Goal: Task Accomplishment & Management: Use online tool/utility

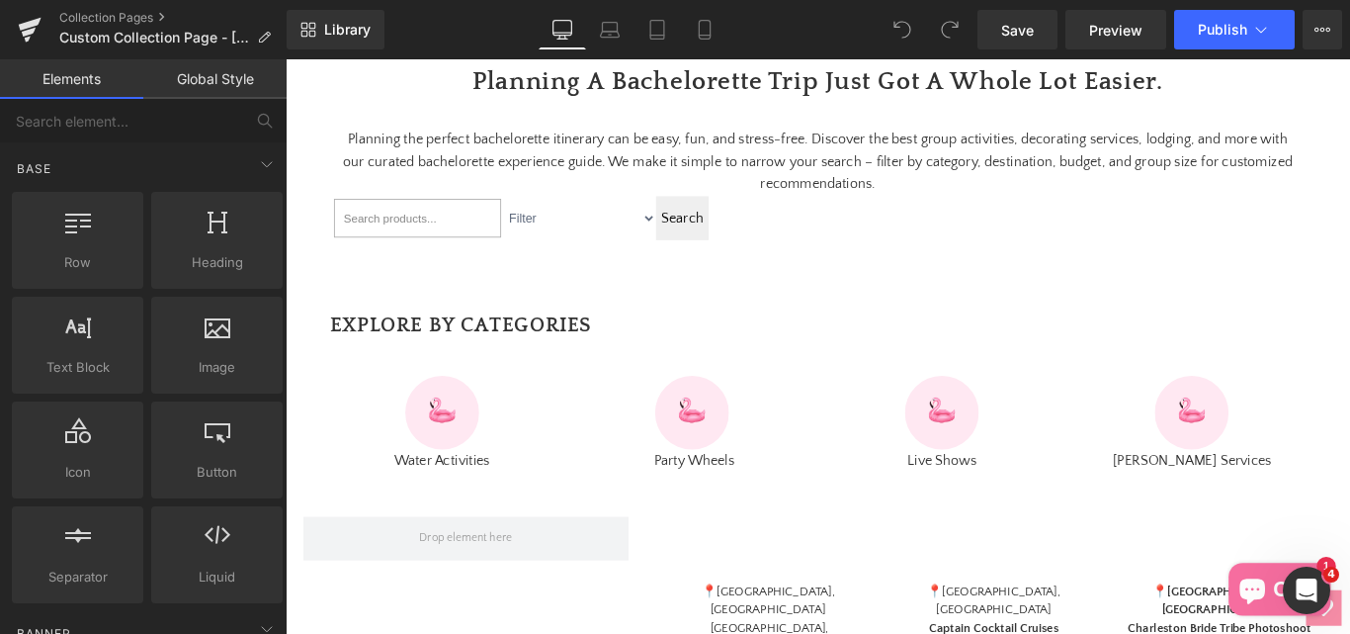
scroll to position [791, 0]
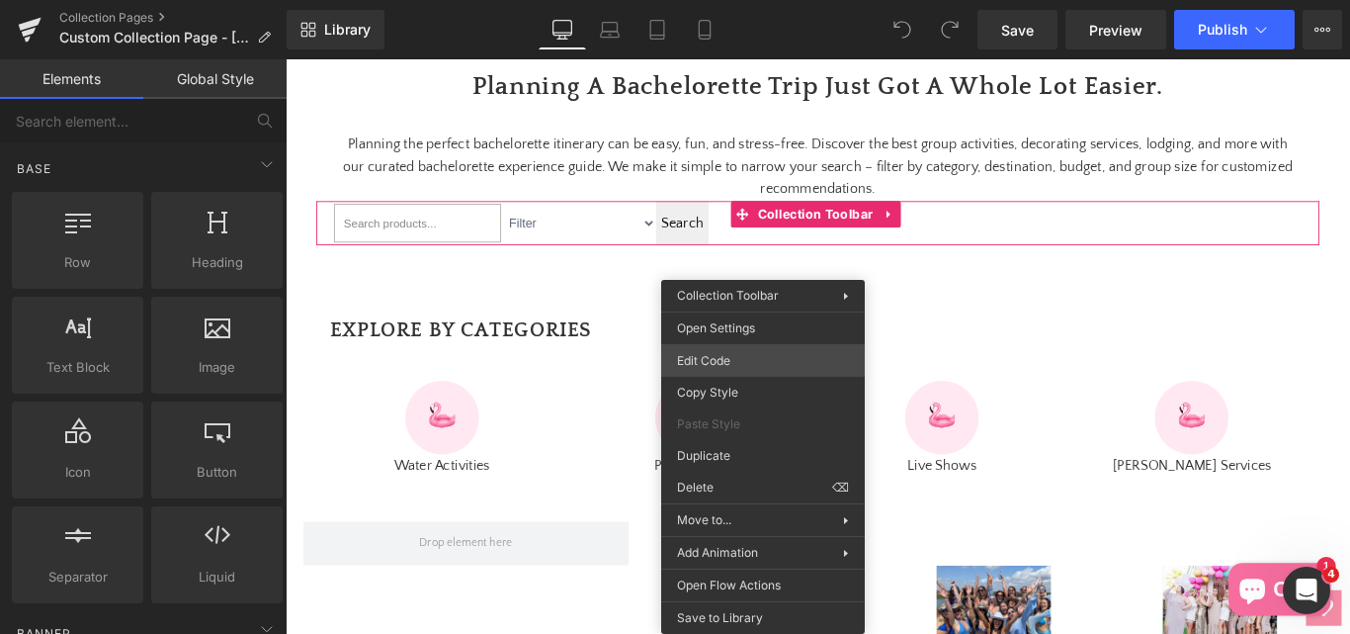
click at [726, 0] on div "You are previewing how the will restyle your page. You can not edit Elements in…" at bounding box center [675, 0] width 1350 height 0
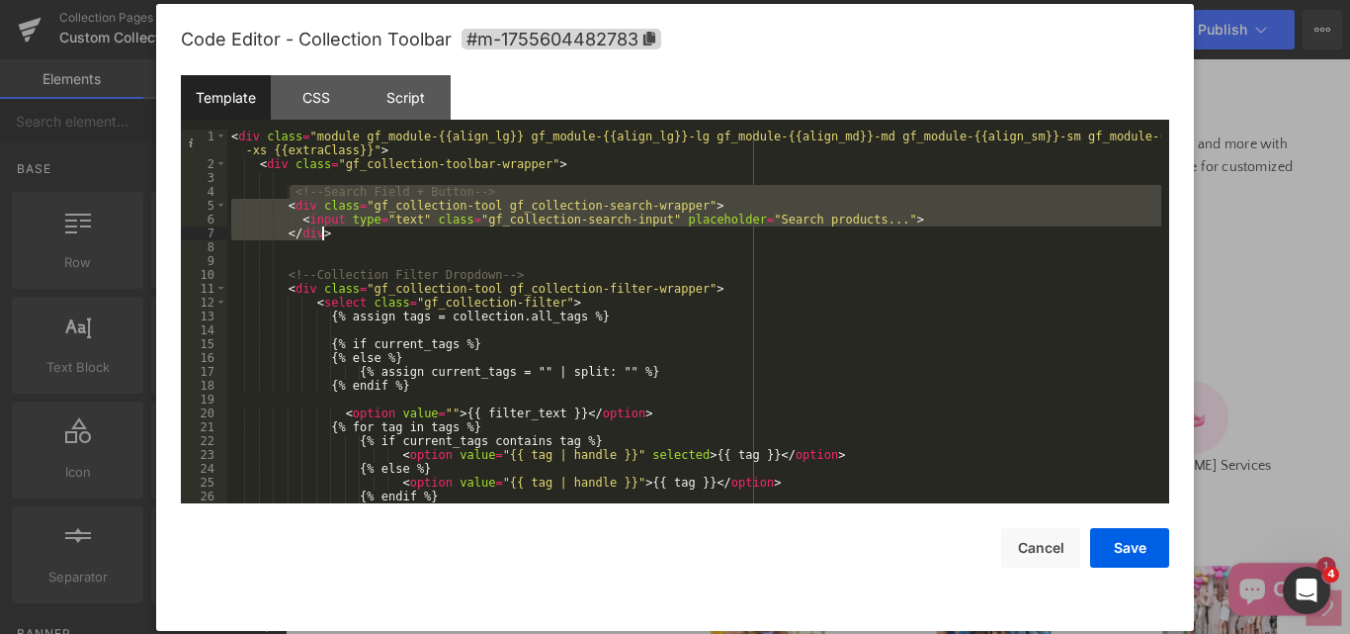
drag, startPoint x: 291, startPoint y: 188, endPoint x: 333, endPoint y: 231, distance: 60.8
click at [333, 231] on div "< div class = "module gf_module-{{align_lg}} gf_module-{{align_lg}}-lg gf_modul…" at bounding box center [694, 336] width 934 height 415
click at [407, 250] on div "< div class = "module gf_module-{{align_lg}} gf_module-{{align_lg}}-lg gf_modul…" at bounding box center [694, 336] width 934 height 415
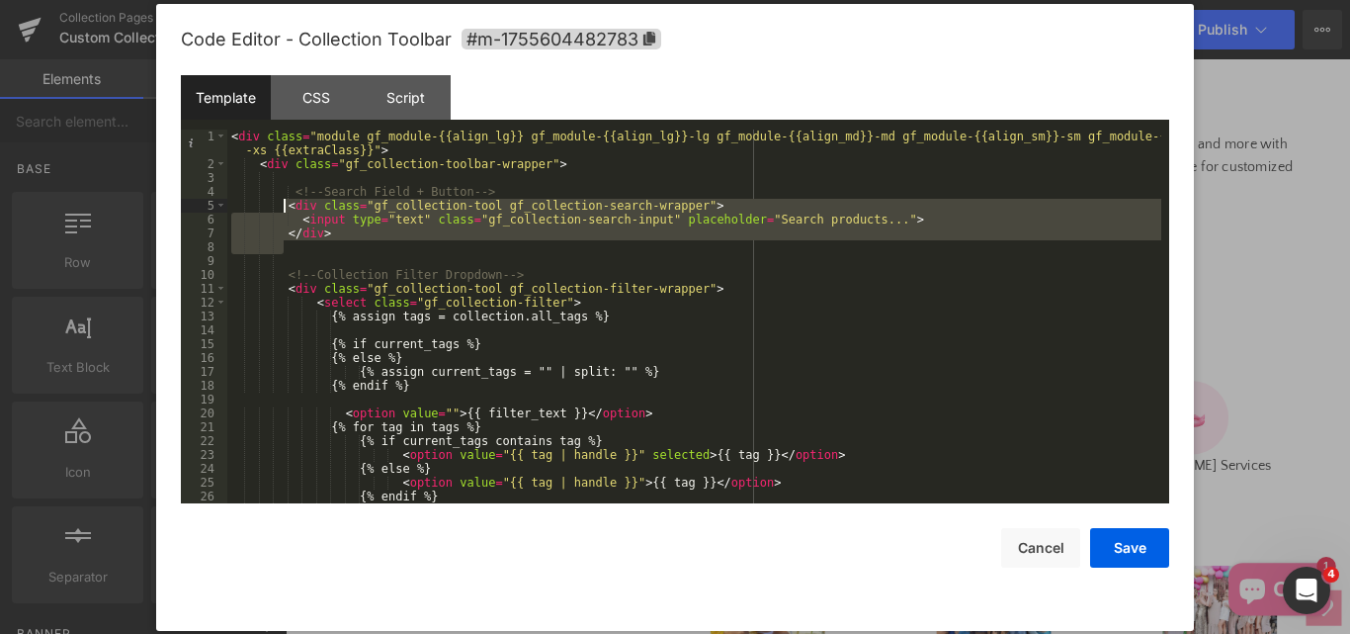
drag, startPoint x: 381, startPoint y: 250, endPoint x: 282, endPoint y: 210, distance: 106.8
click at [282, 210] on div "< div class = "module gf_module-{{align_lg}} gf_module-{{align_lg}}-lg gf_modul…" at bounding box center [694, 336] width 934 height 415
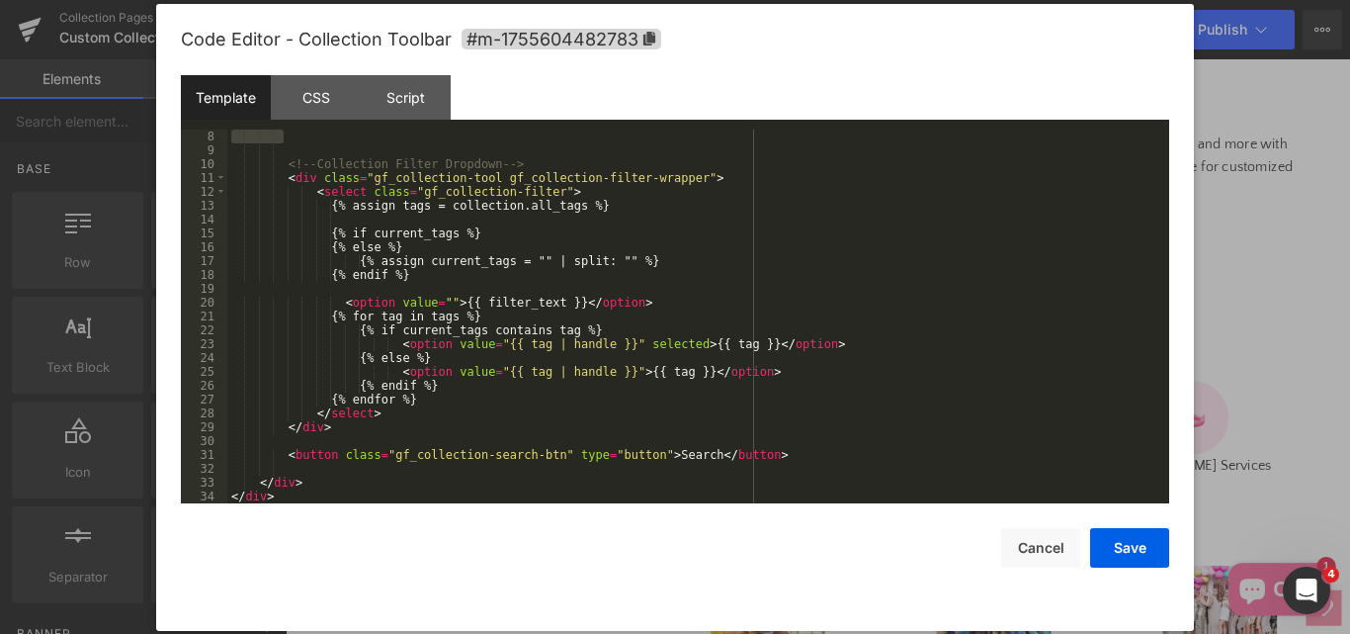
scroll to position [111, 0]
drag, startPoint x: 276, startPoint y: 453, endPoint x: 763, endPoint y: 453, distance: 487.3
click at [763, 453] on div "<!-- Collection Filter Dropdown --> < div class = "gf_collection-tool gf_collec…" at bounding box center [694, 329] width 934 height 401
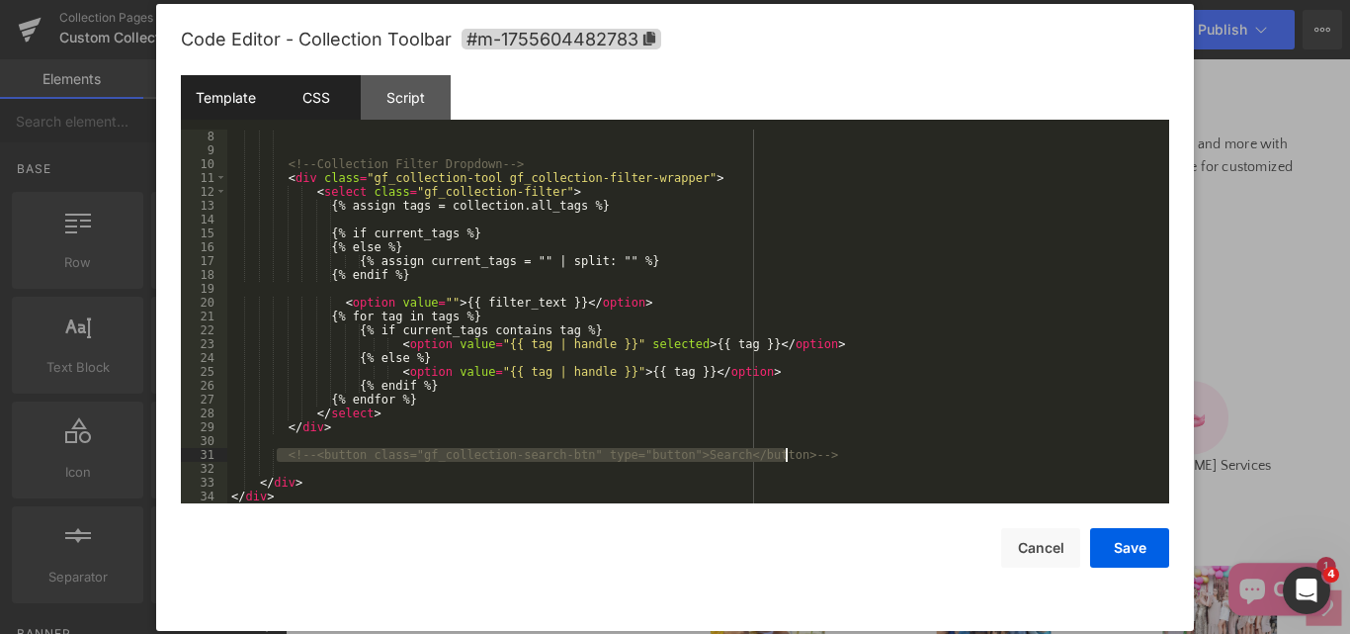
click at [312, 100] on div "CSS" at bounding box center [316, 97] width 90 height 44
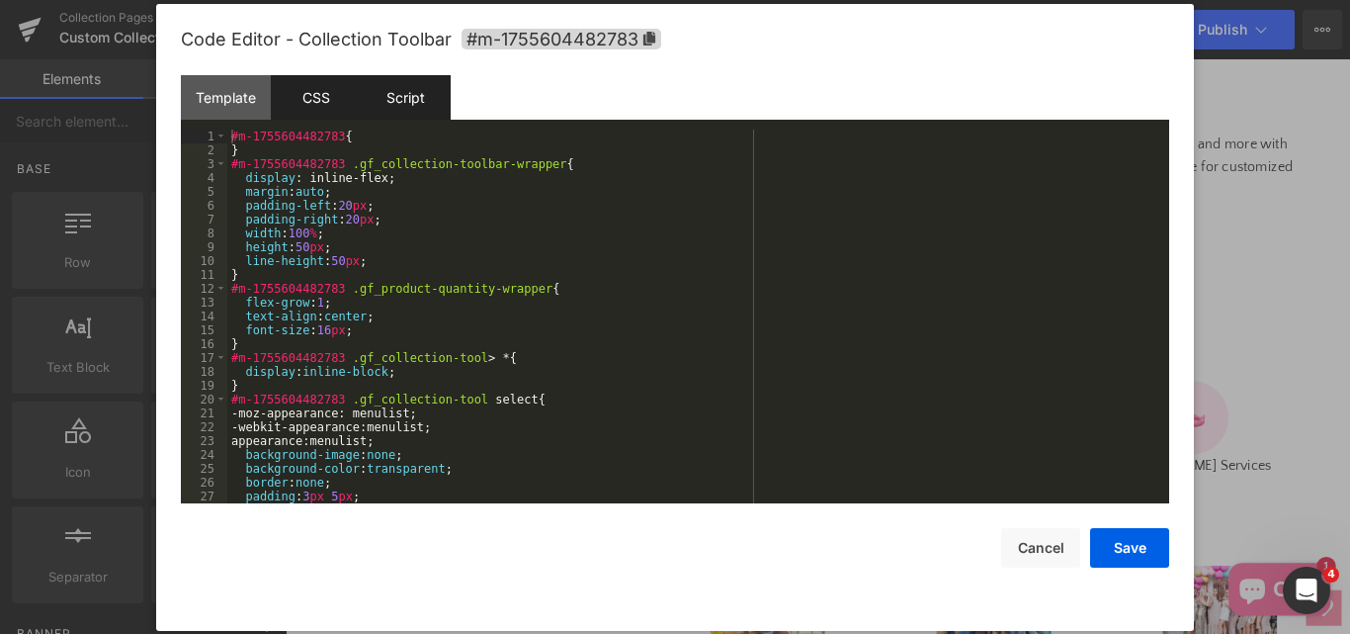
click at [413, 92] on div "Script" at bounding box center [406, 97] width 90 height 44
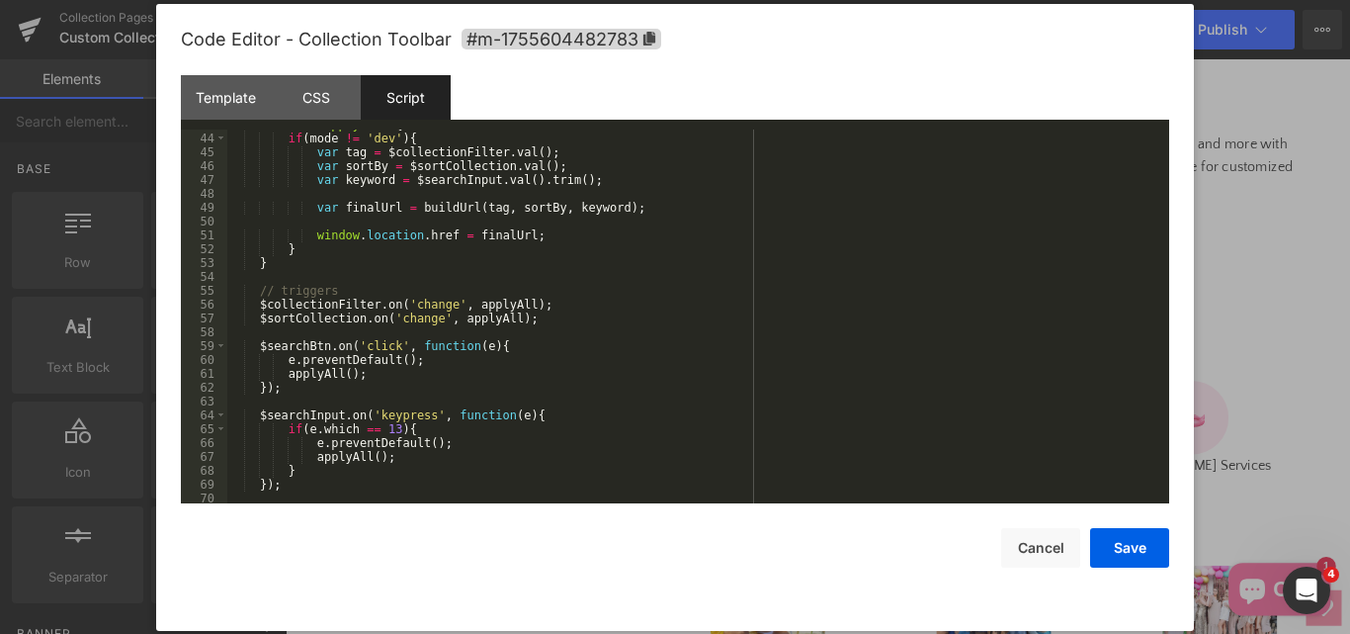
scroll to position [609, 0]
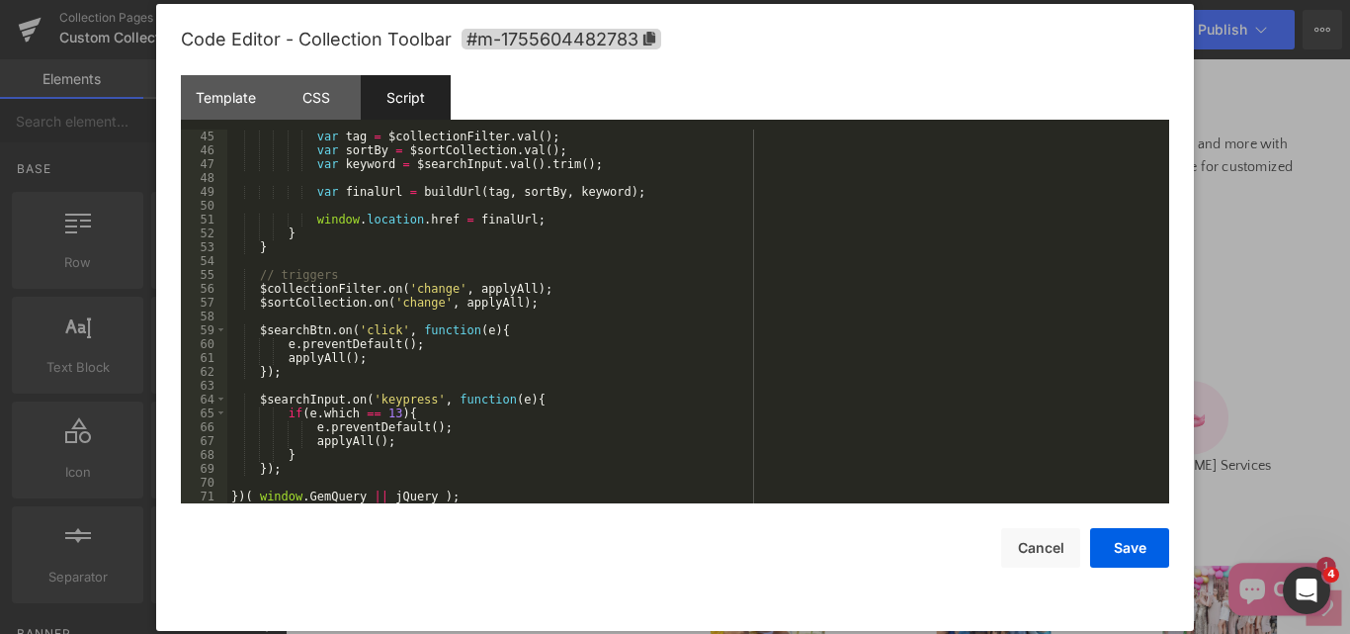
click at [384, 369] on div "var tag = $collectionFilter . val ( ) ; var sortBy = $sortCollection . val ( ) …" at bounding box center [694, 329] width 934 height 401
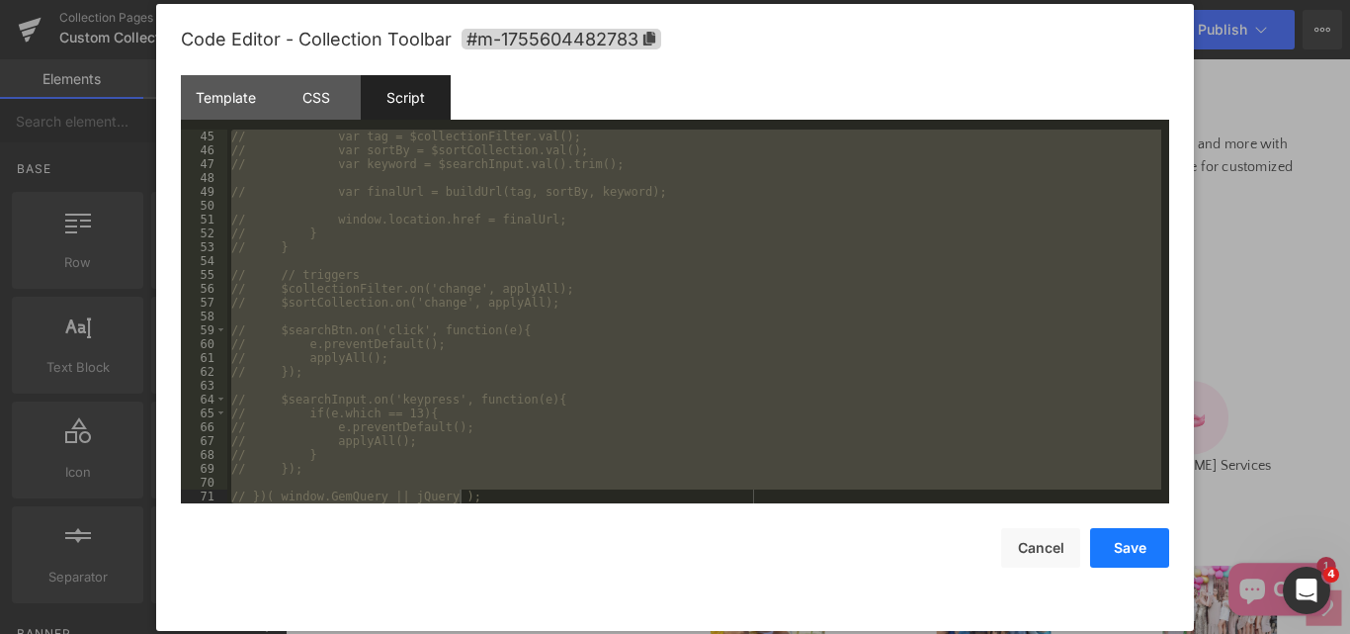
drag, startPoint x: 1123, startPoint y: 549, endPoint x: 925, endPoint y: 562, distance: 198.2
click at [1123, 549] on button "Save" at bounding box center [1129, 548] width 79 height 40
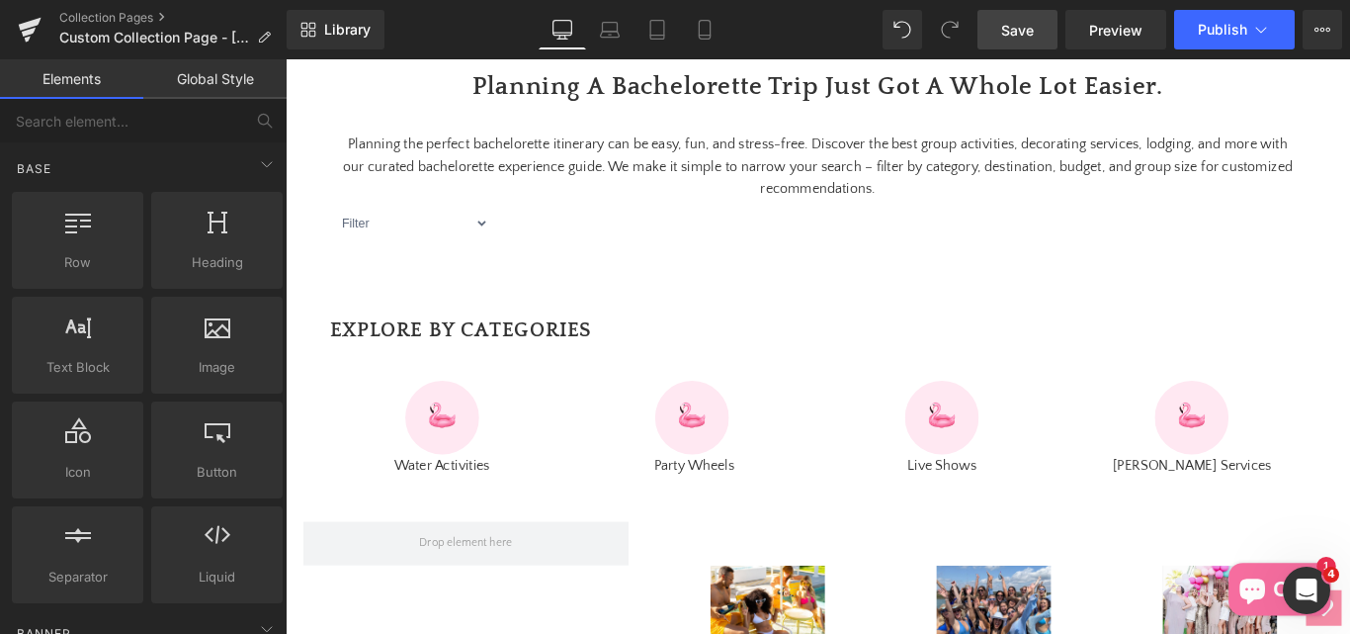
click at [1006, 37] on span "Save" at bounding box center [1017, 30] width 33 height 21
click at [1229, 33] on span "Publish" at bounding box center [1222, 30] width 49 height 16
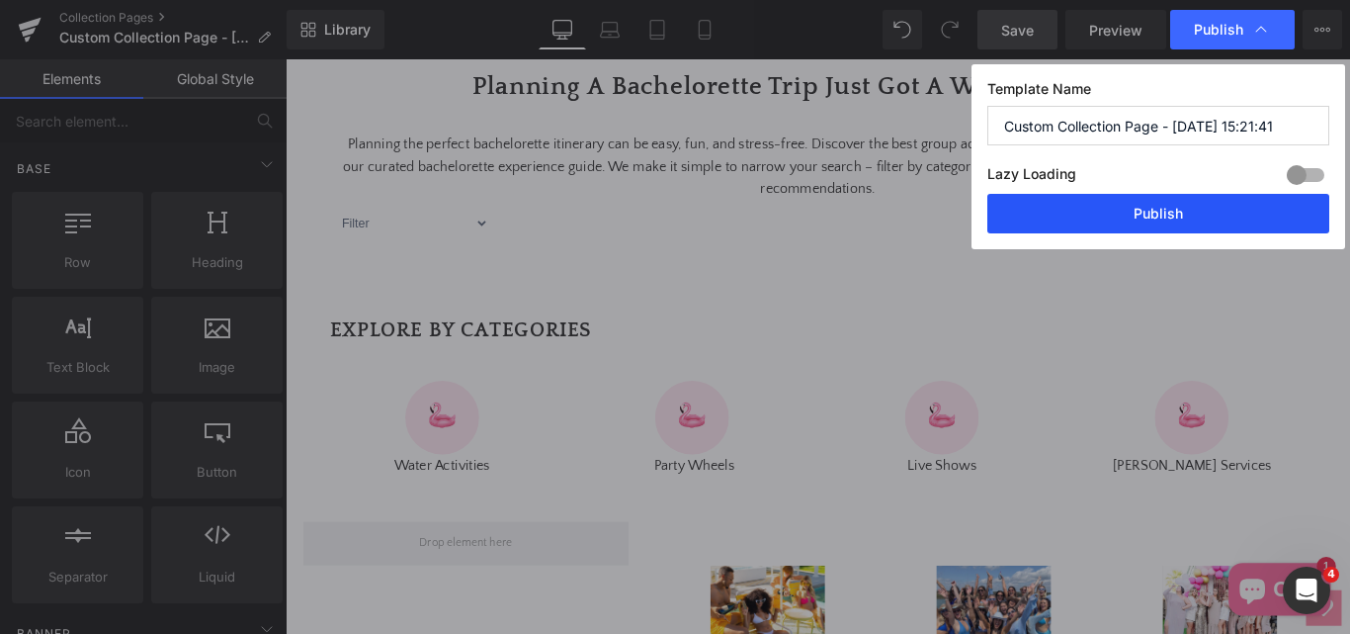
click at [1075, 203] on button "Publish" at bounding box center [1159, 214] width 342 height 40
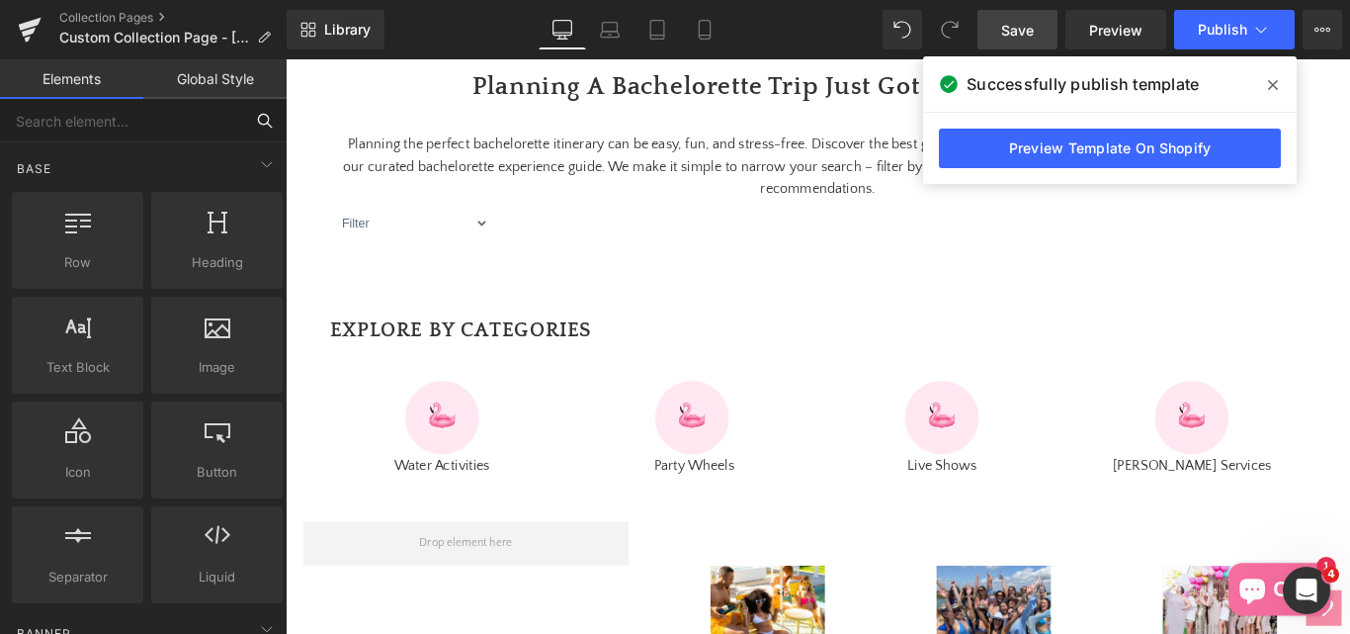
click at [76, 129] on input "text" at bounding box center [121, 120] width 243 height 43
type input "li"
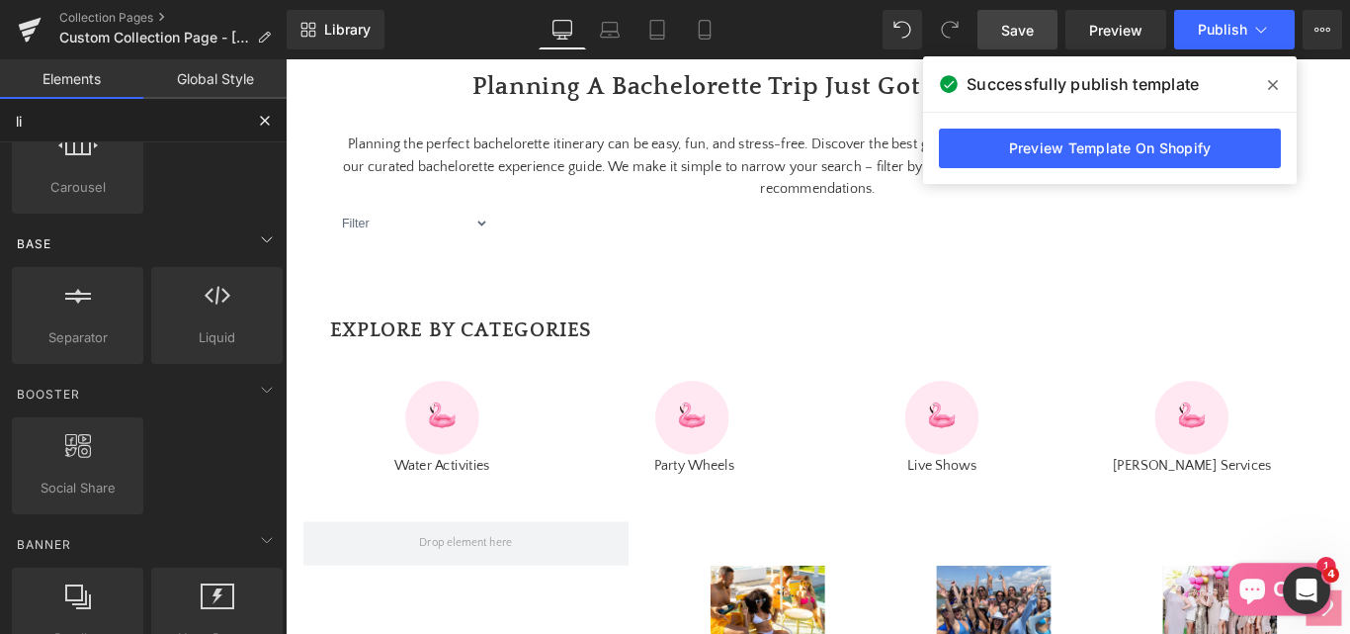
scroll to position [692, 0]
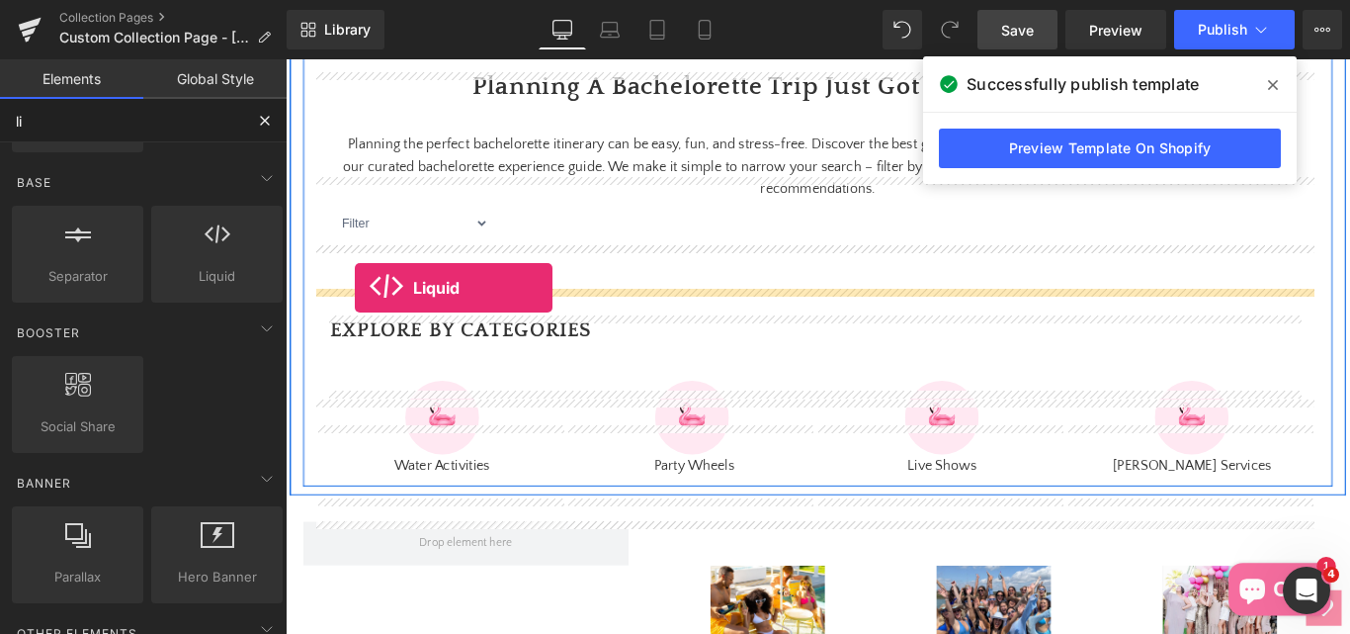
drag, startPoint x: 470, startPoint y: 329, endPoint x: 364, endPoint y: 316, distance: 106.5
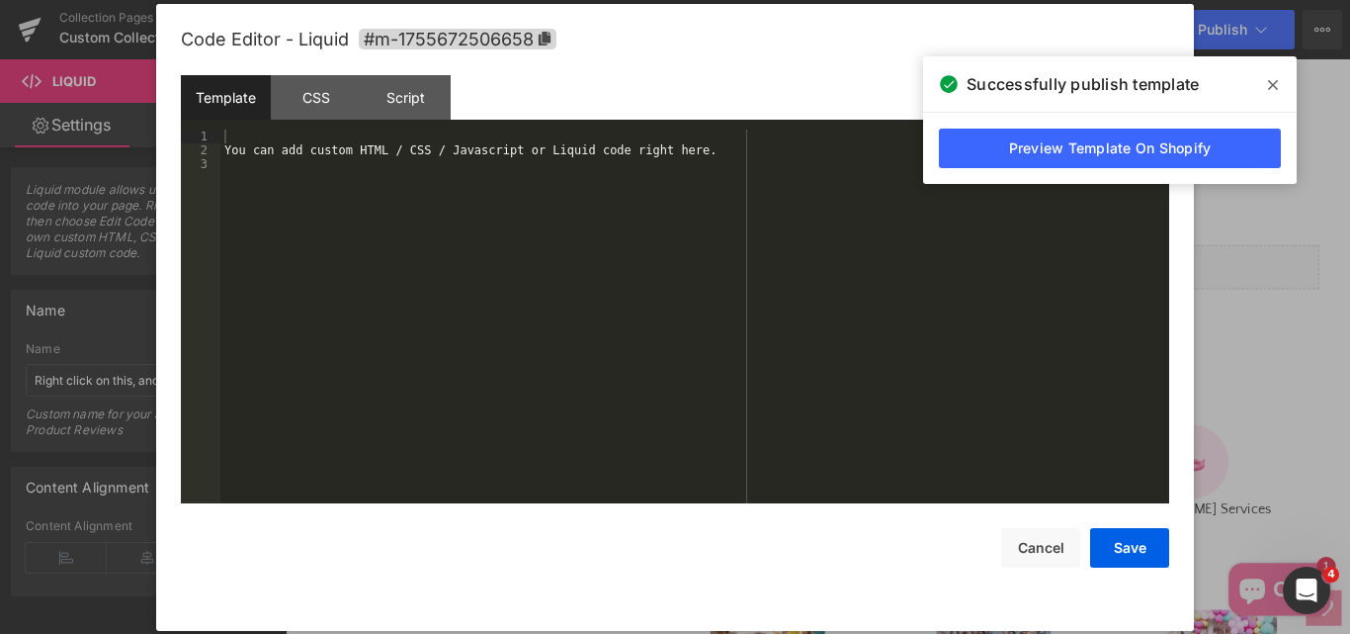
click at [752, 0] on div "Liquid You are previewing how the will restyle your page. You can not edit Elem…" at bounding box center [675, 0] width 1350 height 0
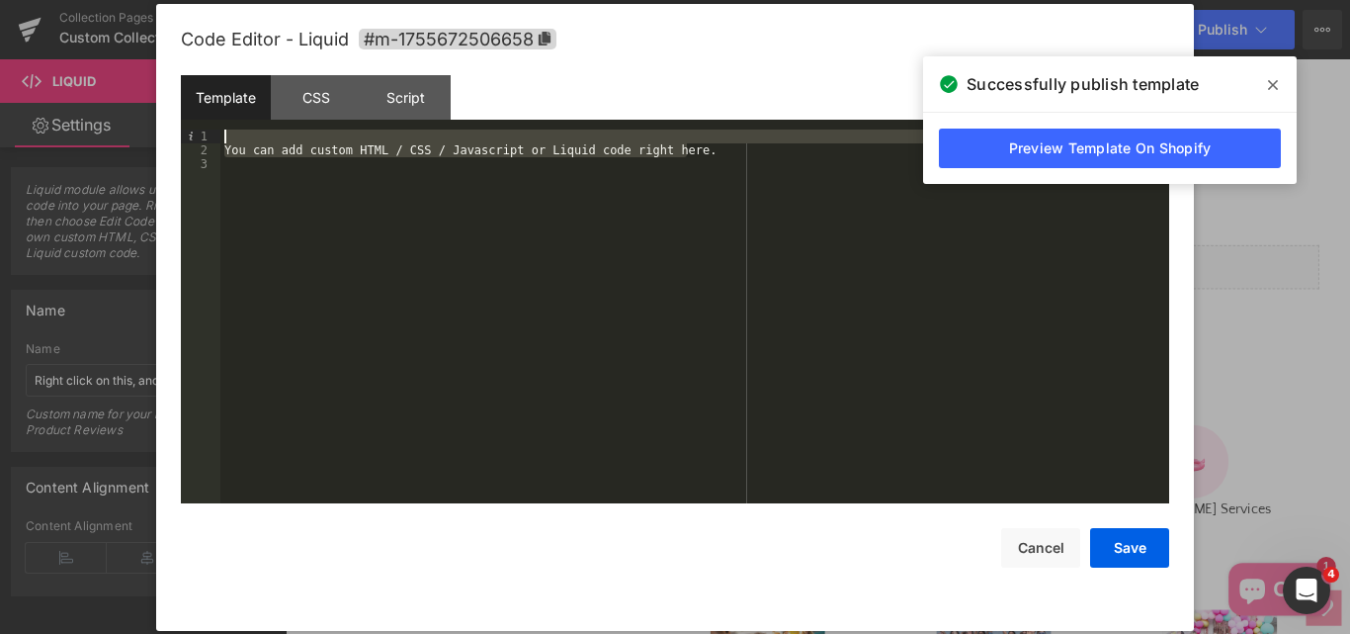
drag, startPoint x: 685, startPoint y: 153, endPoint x: 208, endPoint y: 141, distance: 477.6
click at [208, 141] on pre "1 2 3 You can add custom HTML / CSS / Javascript or Liquid code right here. XXX…" at bounding box center [675, 316] width 988 height 374
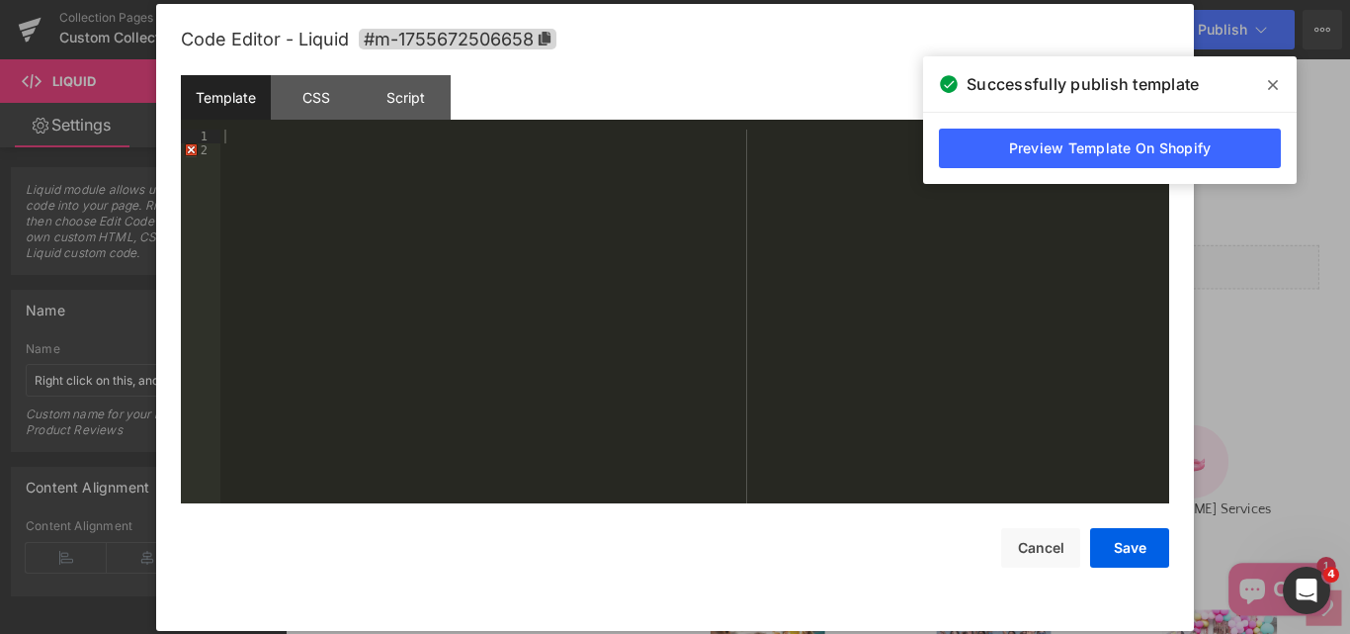
click at [1283, 84] on span at bounding box center [1273, 85] width 32 height 32
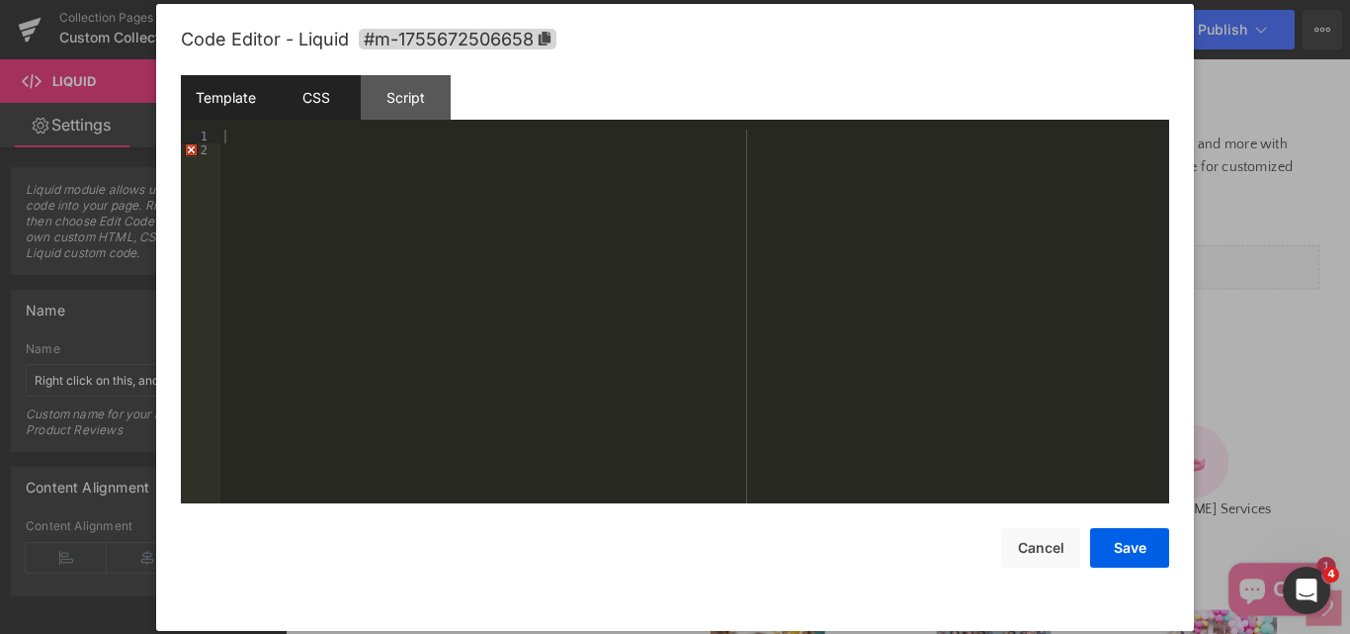
click at [331, 99] on div "CSS" at bounding box center [316, 97] width 90 height 44
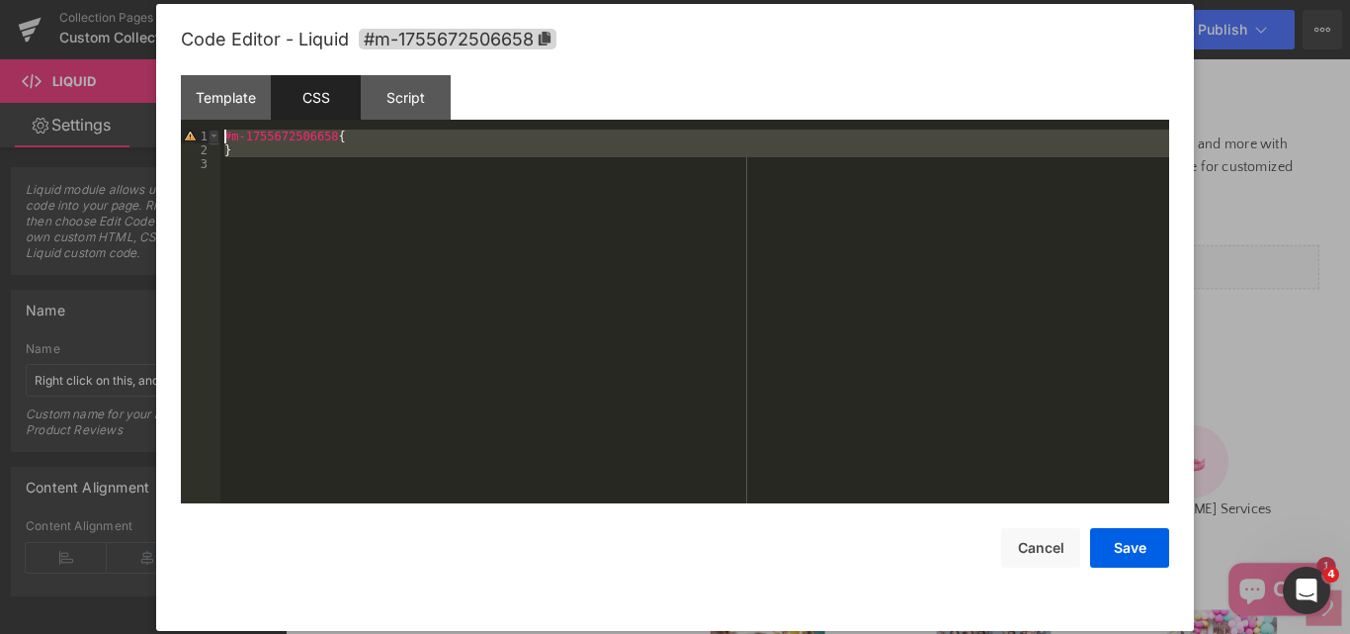
drag, startPoint x: 255, startPoint y: 163, endPoint x: 215, endPoint y: 135, distance: 48.3
click at [215, 135] on pre "1 2 3 #m-1755672506658 { } XXXXXXXXXXXXXXXXXXXXXXXXXXXXXXXXXXXXXXXXXXXXXXXXXX" at bounding box center [675, 316] width 988 height 374
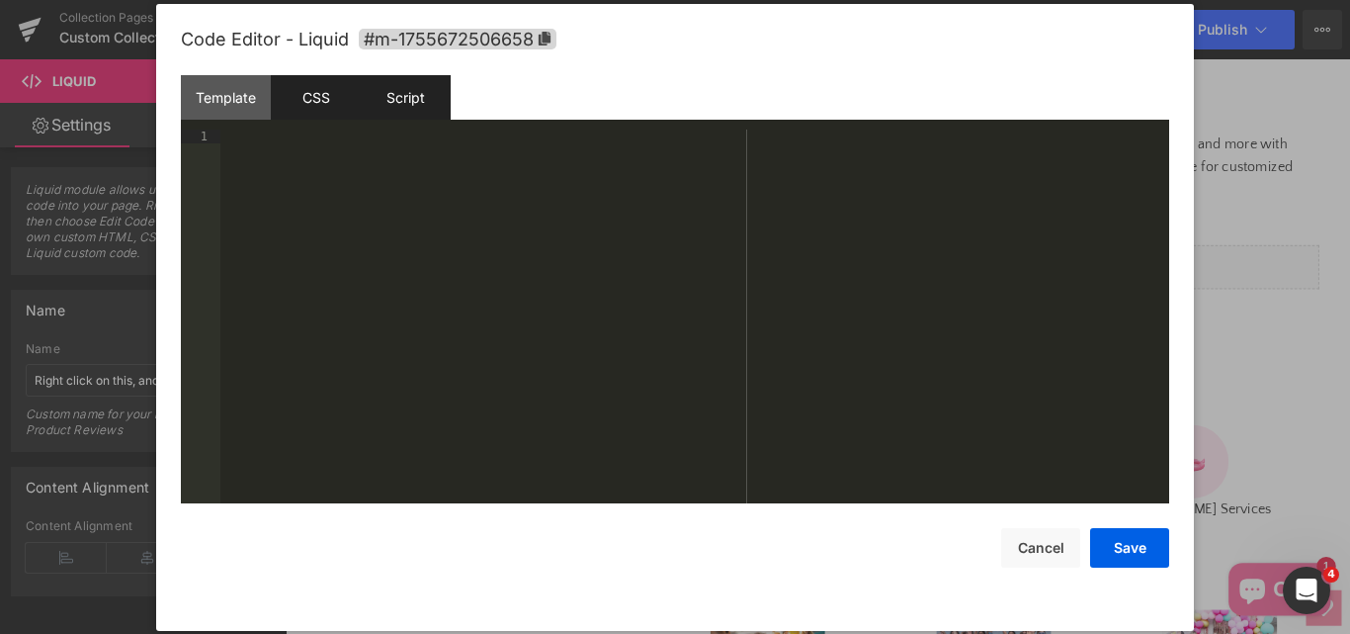
click at [428, 91] on div "Script" at bounding box center [406, 97] width 90 height 44
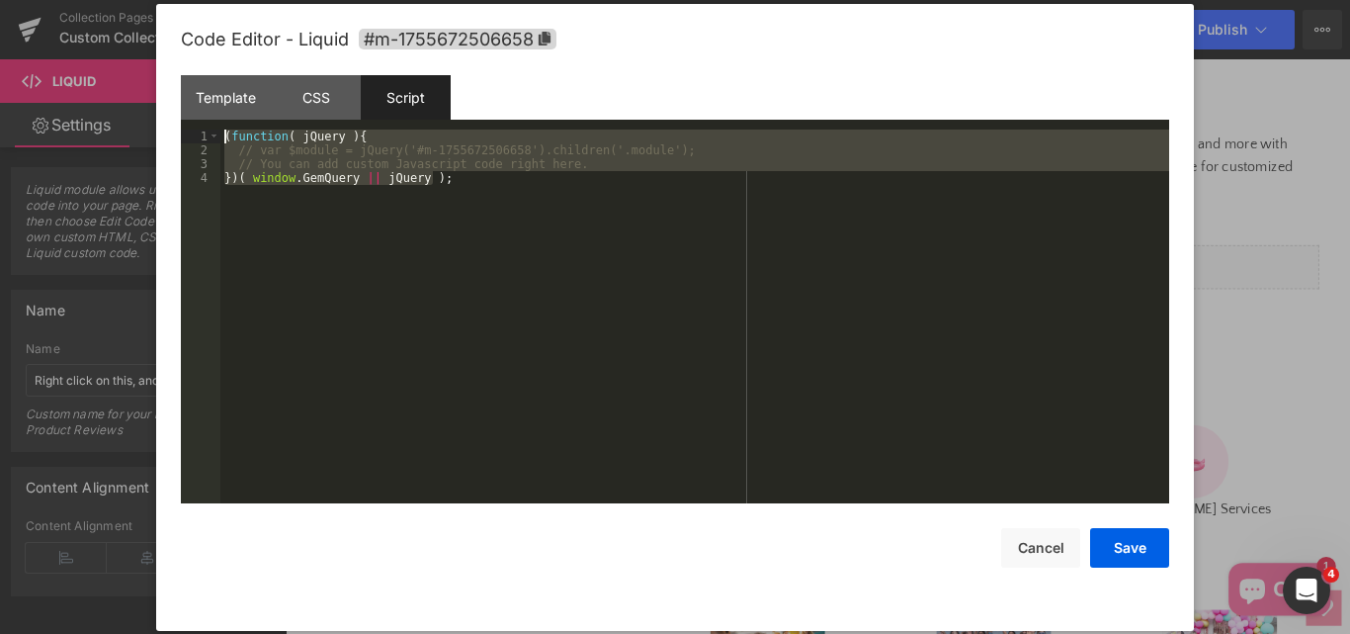
drag, startPoint x: 458, startPoint y: 191, endPoint x: 199, endPoint y: 135, distance: 264.8
click at [199, 135] on pre "1 2 3 4 ( function ( jQuery ) { // var $module = jQuery('#m-1755672506658').chi…" at bounding box center [675, 316] width 988 height 374
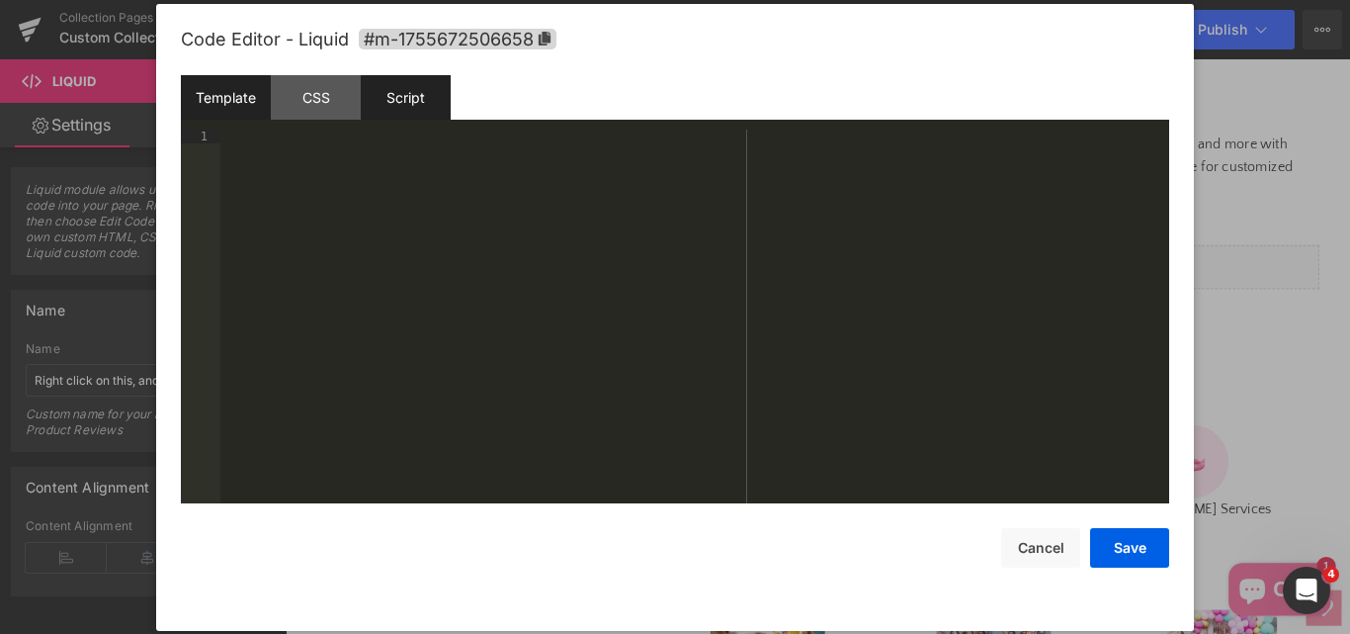
click at [247, 101] on div "Template" at bounding box center [226, 97] width 90 height 44
click at [344, 173] on div at bounding box center [694, 329] width 949 height 401
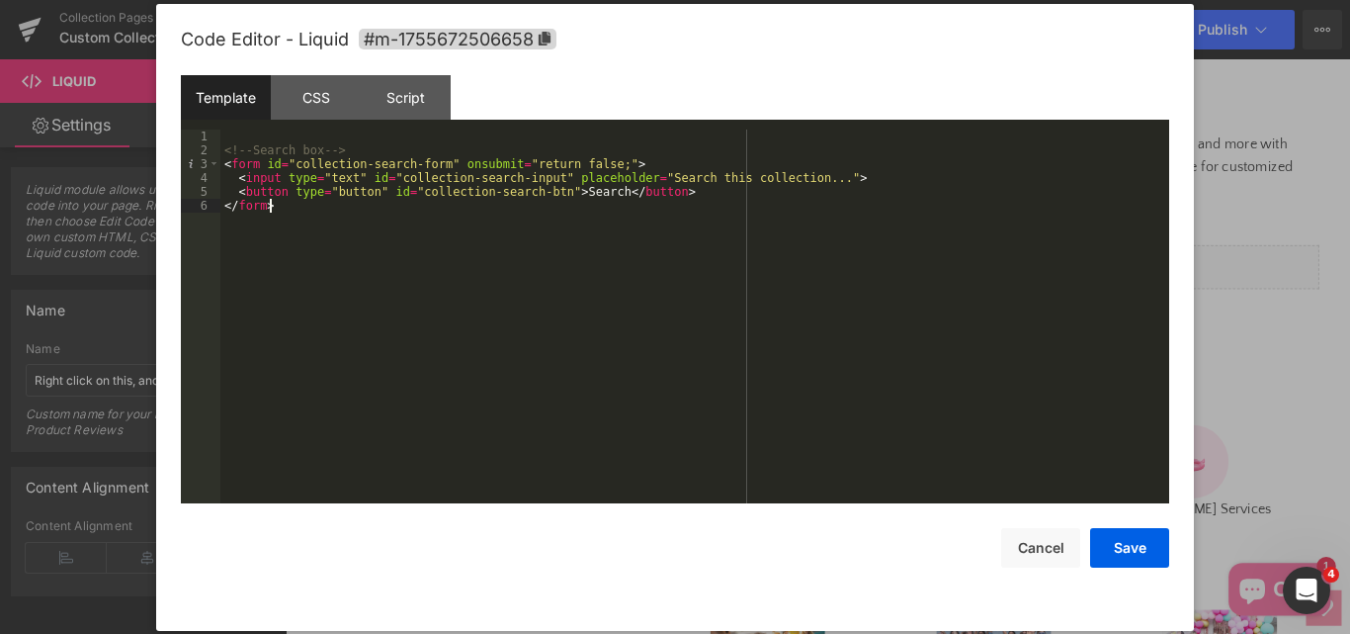
click at [223, 150] on div "<!-- Search box --> < form id = "collection-search-form" onsubmit = "return fal…" at bounding box center [694, 329] width 949 height 401
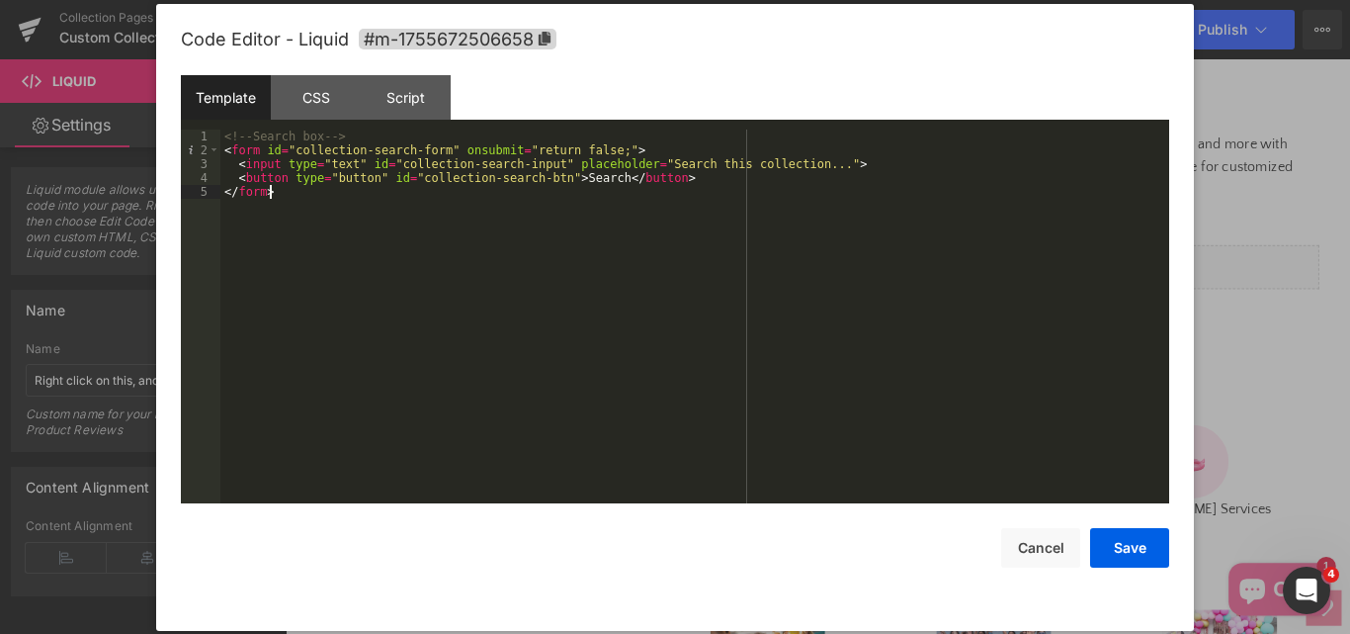
click at [320, 200] on div "<!-- Search box --> < form id = "collection-search-form" onsubmit = "return fal…" at bounding box center [694, 329] width 949 height 401
click at [410, 92] on div "Script" at bounding box center [406, 97] width 90 height 44
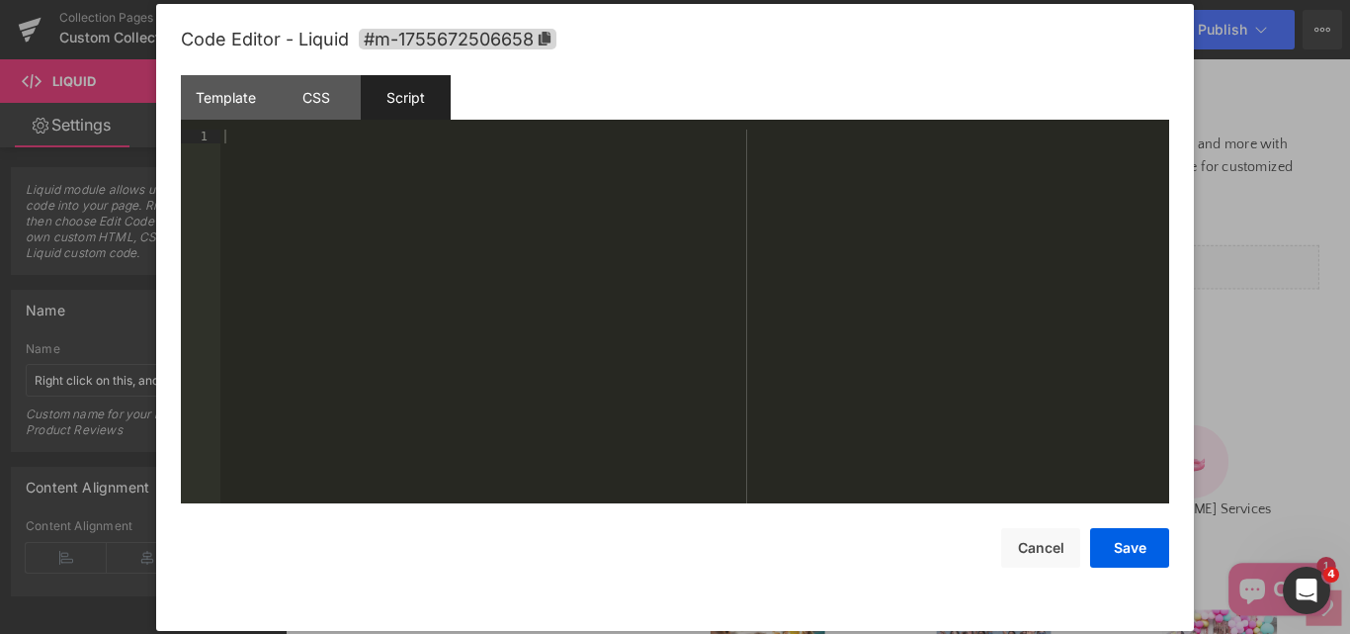
click at [431, 215] on div at bounding box center [694, 329] width 949 height 401
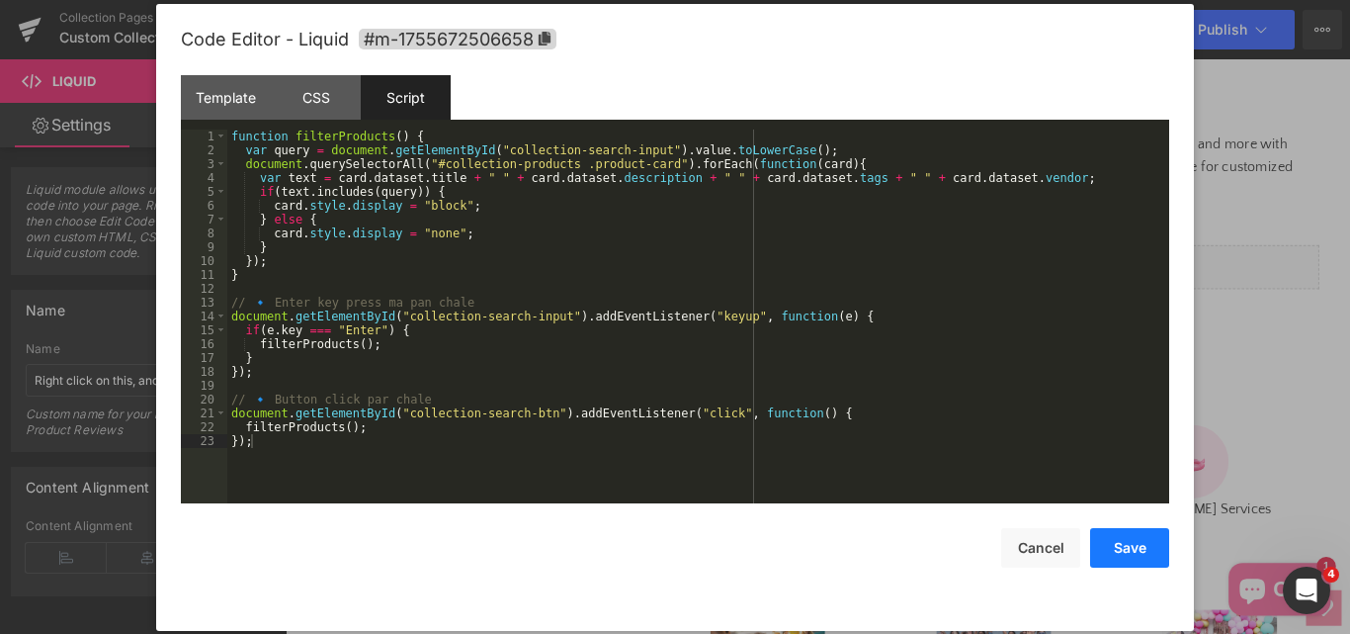
click at [1124, 553] on button "Save" at bounding box center [1129, 548] width 79 height 40
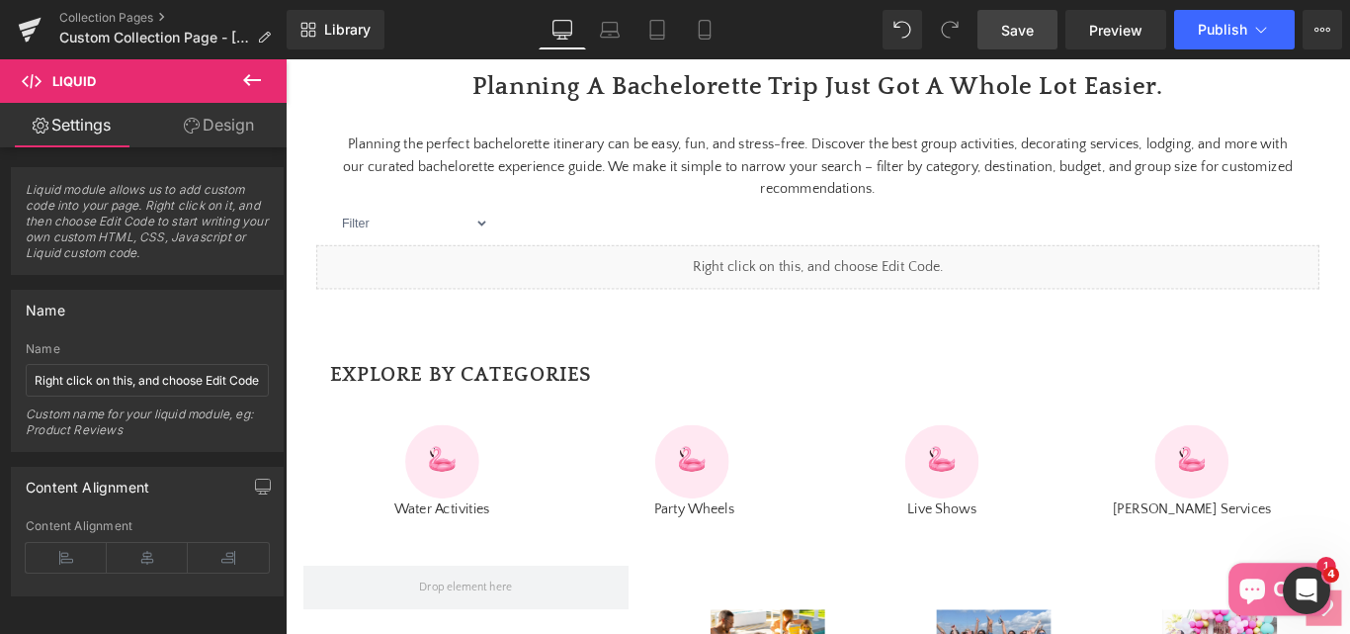
click at [242, 77] on icon at bounding box center [252, 80] width 24 height 24
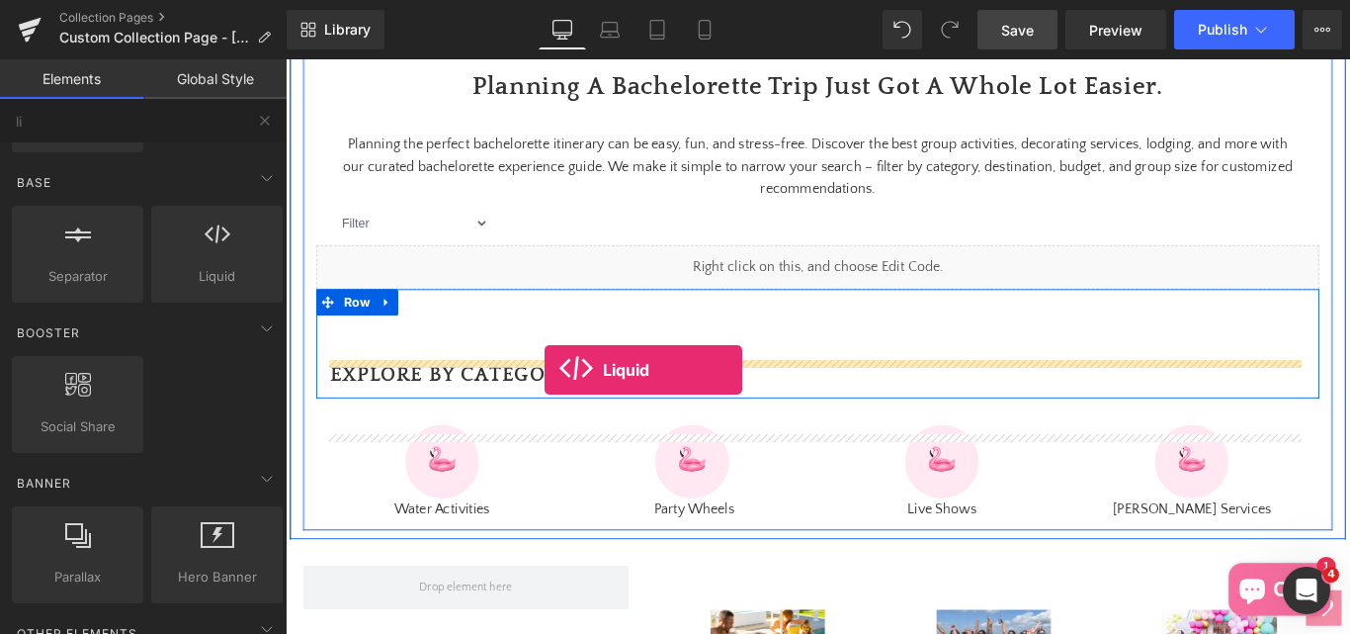
drag, startPoint x: 460, startPoint y: 311, endPoint x: 576, endPoint y: 408, distance: 151.6
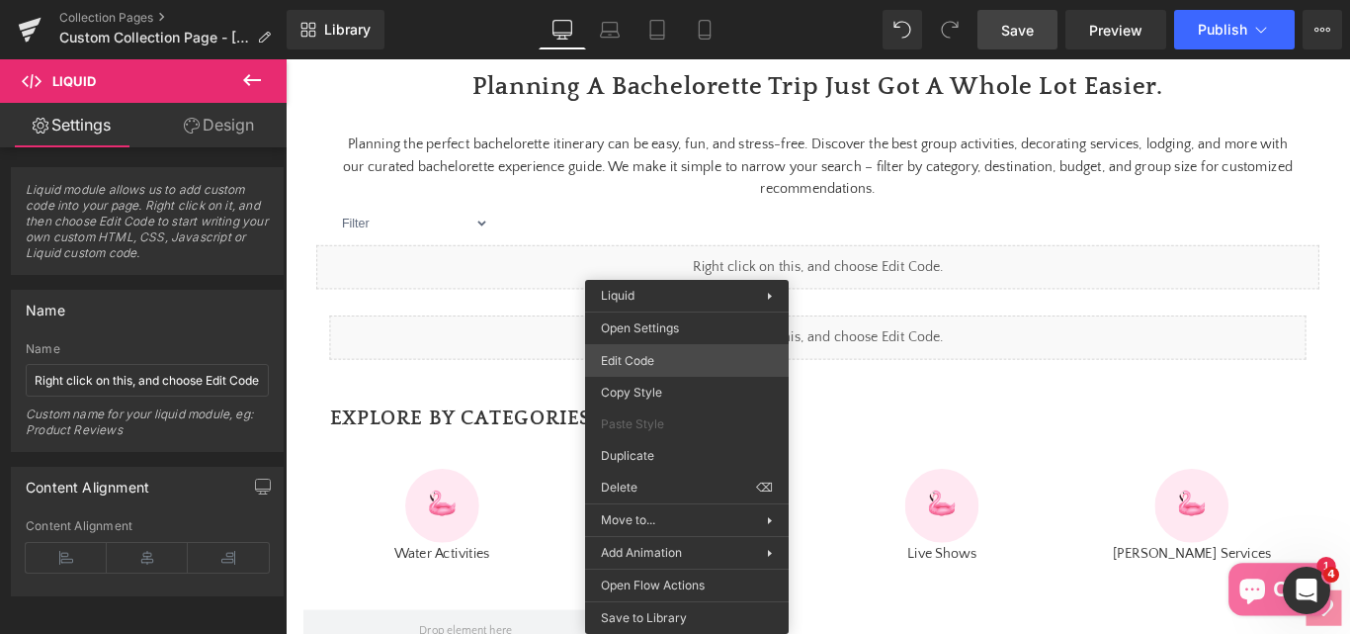
click at [642, 0] on div "Liquid You are previewing how the will restyle your page. You can not edit Elem…" at bounding box center [675, 0] width 1350 height 0
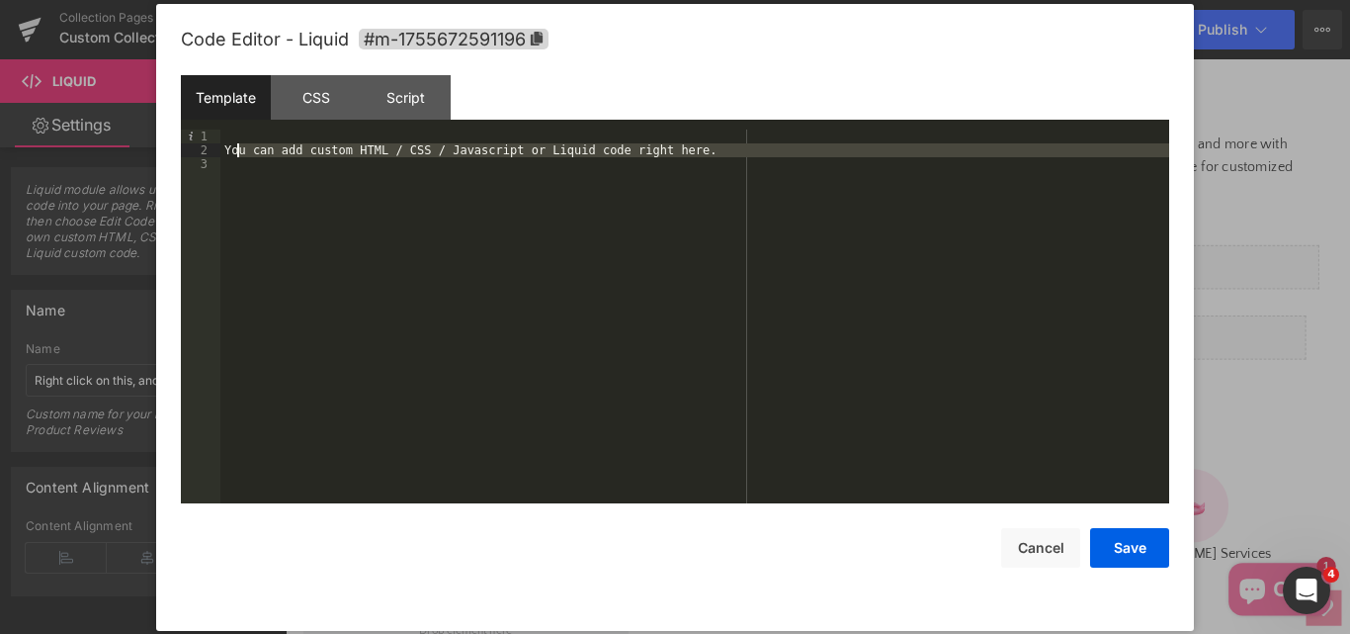
drag, startPoint x: 718, startPoint y: 161, endPoint x: 237, endPoint y: 149, distance: 480.6
click at [237, 149] on div "You can add custom HTML / CSS / Javascript or Liquid code right here." at bounding box center [694, 329] width 949 height 401
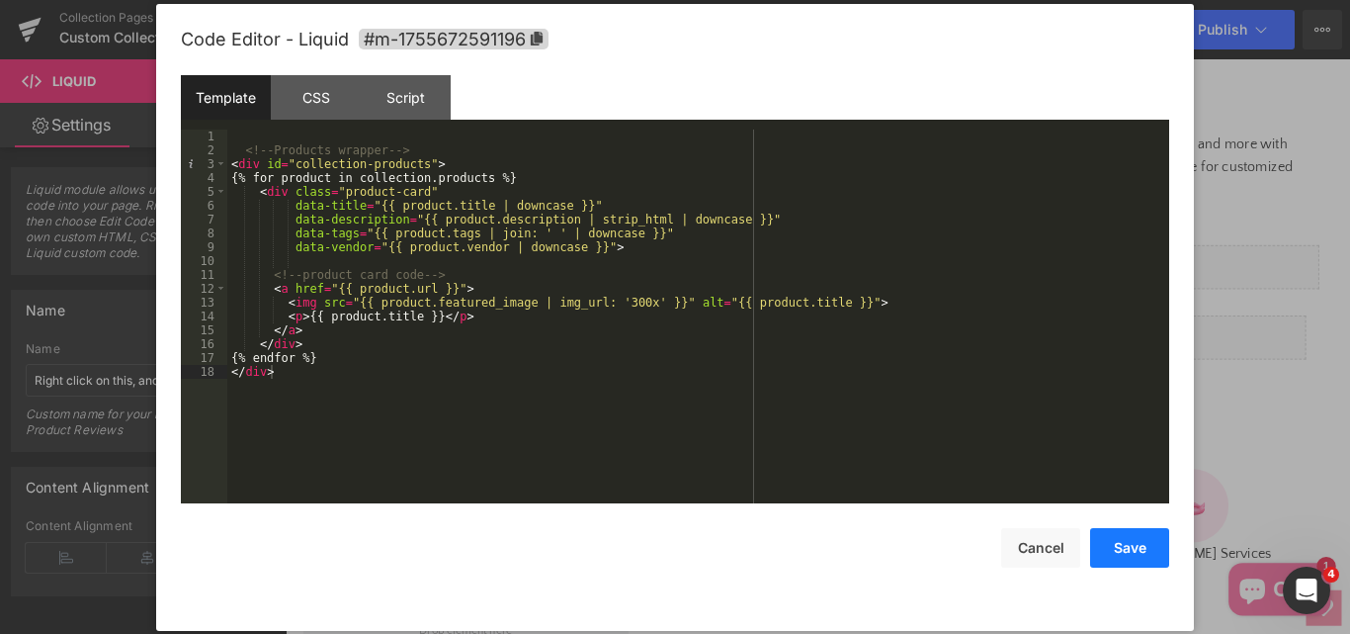
click at [1100, 553] on button "Save" at bounding box center [1129, 548] width 79 height 40
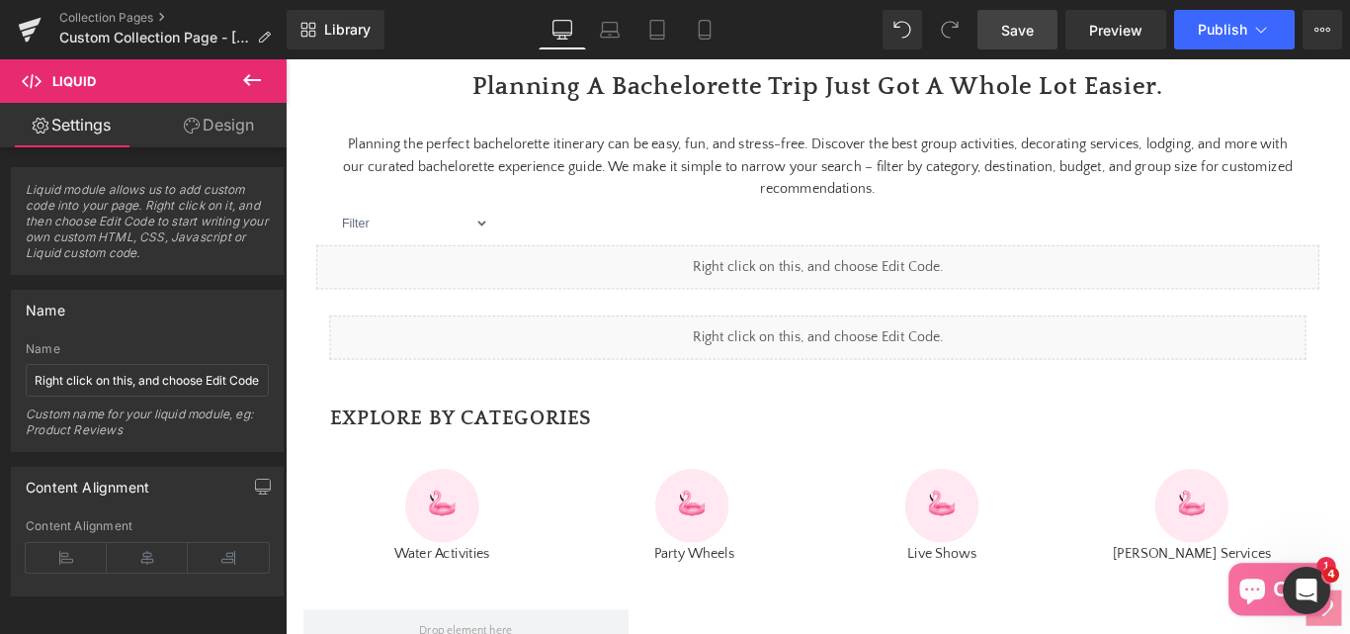
drag, startPoint x: 1020, startPoint y: 34, endPoint x: 849, endPoint y: 352, distance: 361.3
click at [1020, 34] on span "Save" at bounding box center [1017, 30] width 33 height 21
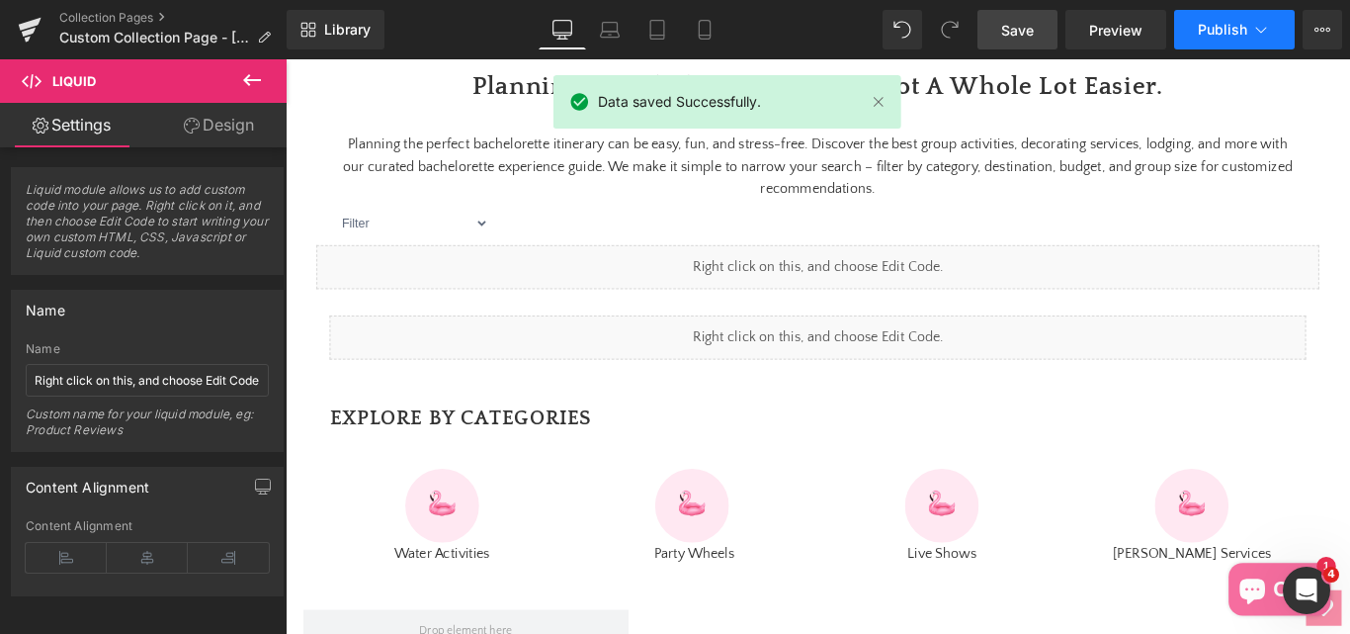
click at [1233, 25] on span "Publish" at bounding box center [1222, 30] width 49 height 16
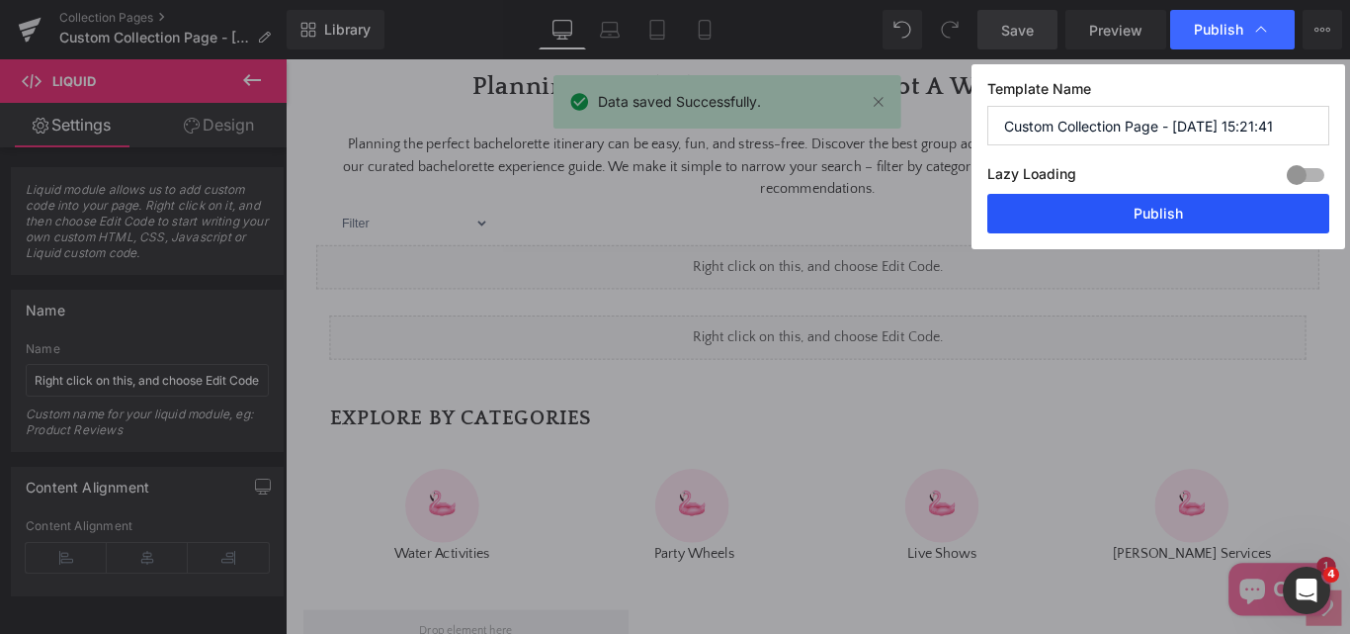
click at [1175, 207] on button "Publish" at bounding box center [1159, 214] width 342 height 40
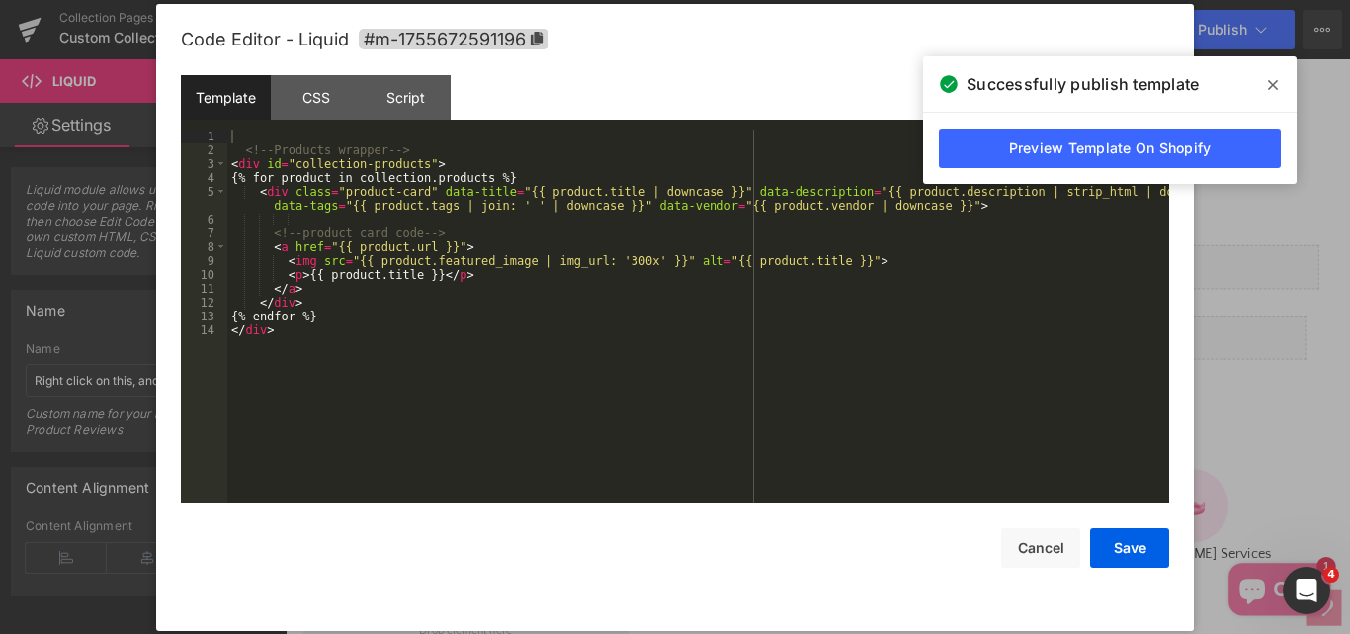
click at [760, 0] on div "Liquid You are previewing how the will restyle your page. You can not edit Elem…" at bounding box center [675, 0] width 1350 height 0
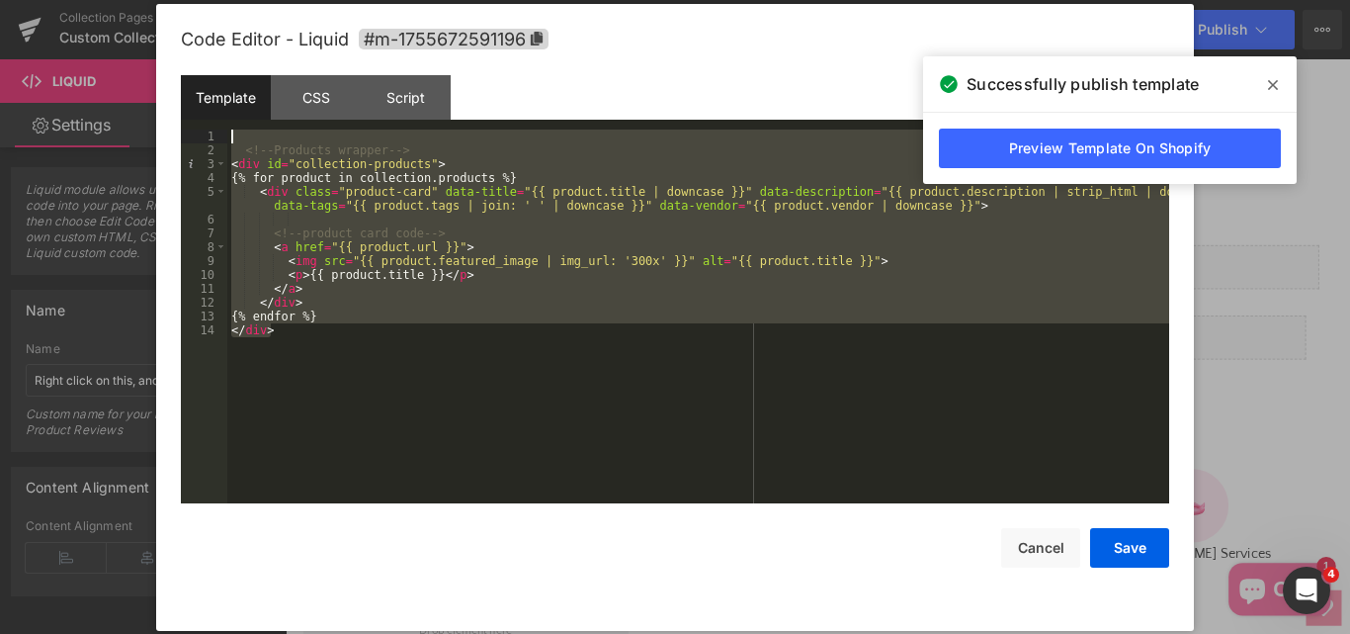
drag, startPoint x: 367, startPoint y: 375, endPoint x: 243, endPoint y: 132, distance: 271.9
click at [243, 132] on div "<!-- Products wrapper --> < div id = "collection-products" > {% for product in …" at bounding box center [698, 329] width 942 height 401
click at [406, 94] on div "Script" at bounding box center [406, 97] width 90 height 44
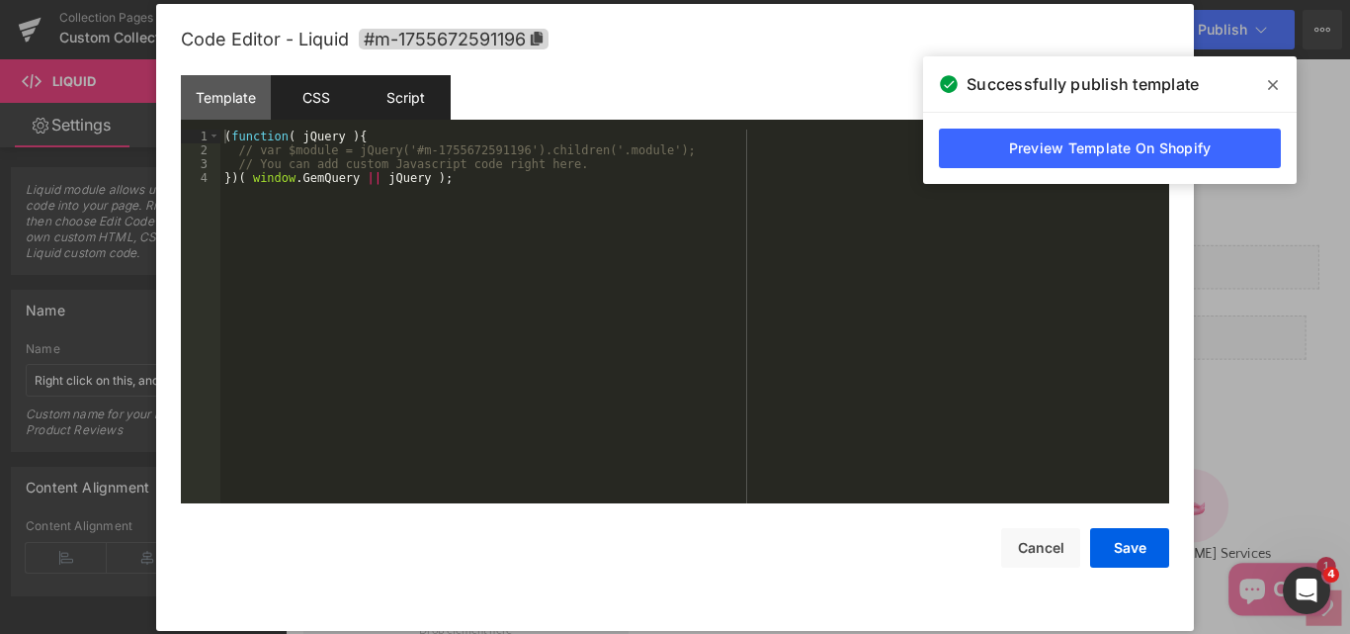
click at [311, 102] on div "CSS" at bounding box center [316, 97] width 90 height 44
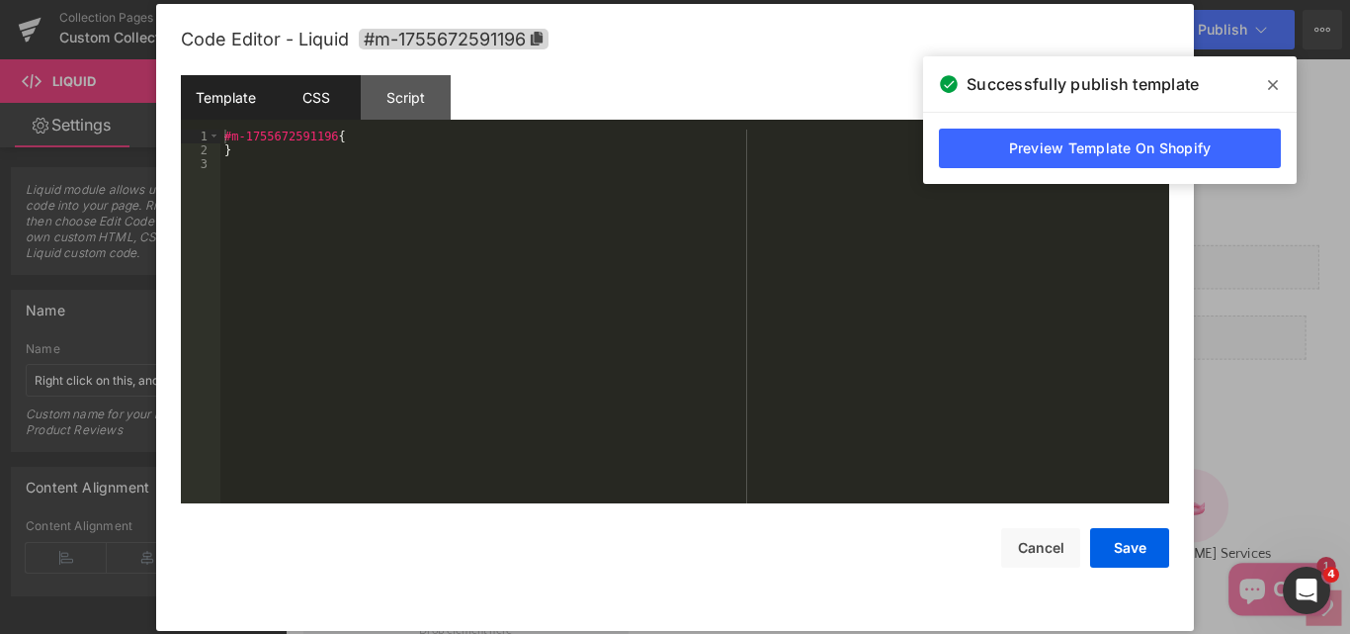
click at [257, 91] on div "Template" at bounding box center [226, 97] width 90 height 44
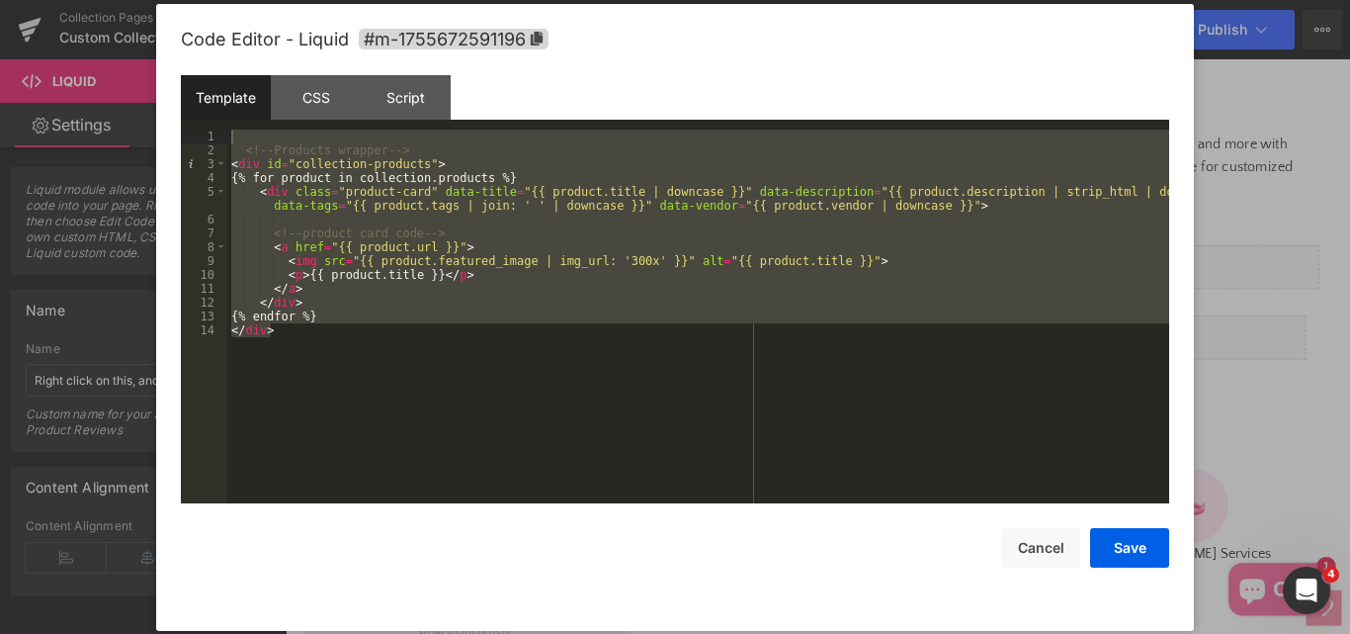
drag, startPoint x: 411, startPoint y: 326, endPoint x: 392, endPoint y: 325, distance: 18.8
click at [410, 326] on div "<!-- Products wrapper --> < div id = "collection-products" > {% for product in …" at bounding box center [698, 316] width 942 height 374
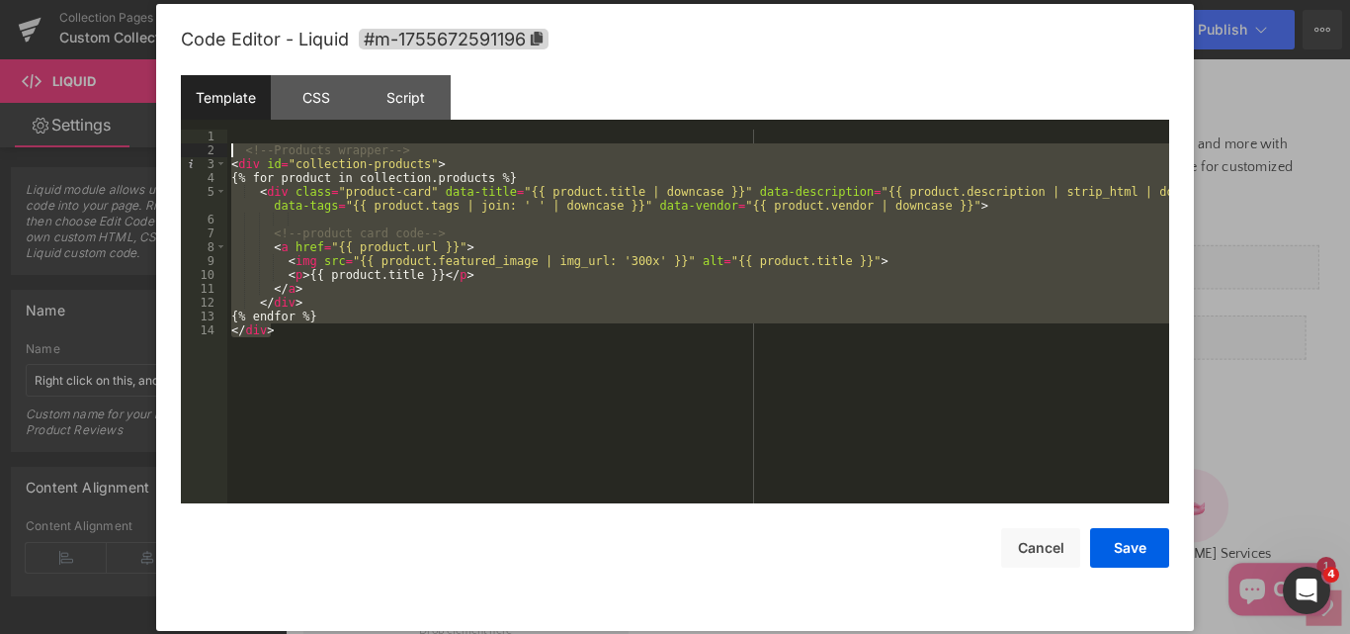
drag, startPoint x: 342, startPoint y: 332, endPoint x: 216, endPoint y: 150, distance: 221.0
click at [216, 150] on pre "1 2 3 4 5 6 7 8 9 10 11 12 13 14 <!-- Products wrapper --> < div id = "collecti…" at bounding box center [675, 316] width 988 height 374
click at [1120, 558] on button "Save" at bounding box center [1129, 548] width 79 height 40
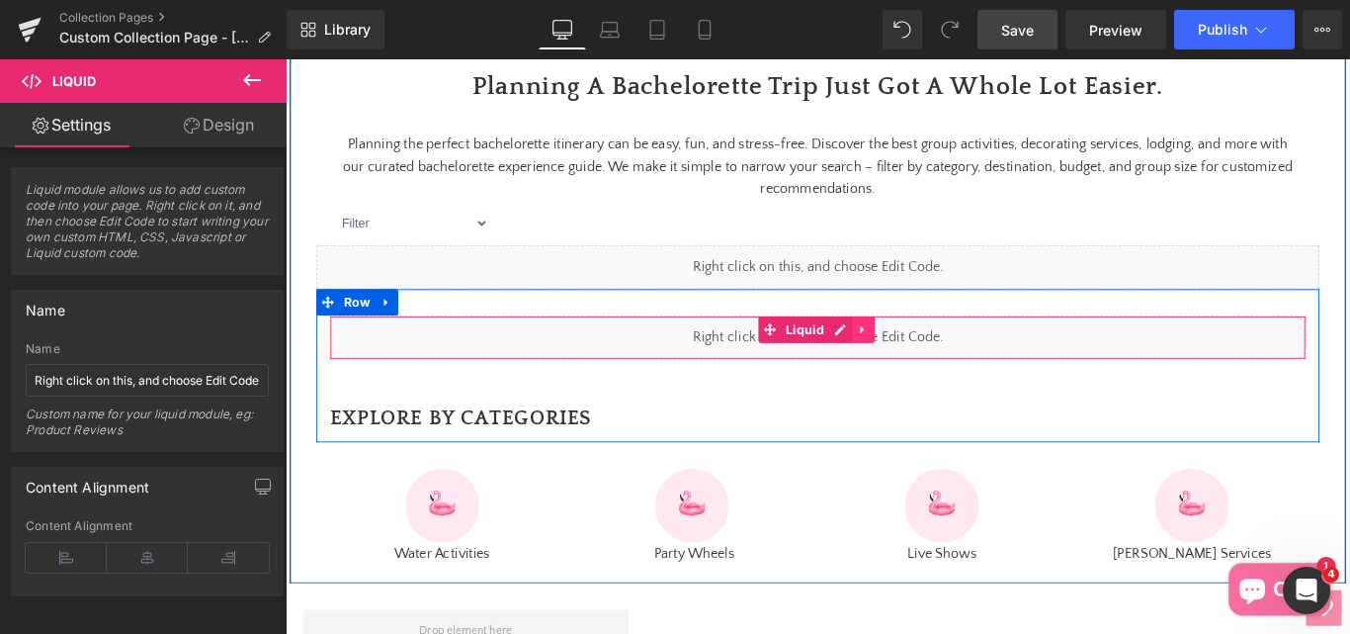
click at [928, 370] on icon at bounding box center [935, 362] width 14 height 15
click at [949, 378] on link at bounding box center [948, 363] width 26 height 30
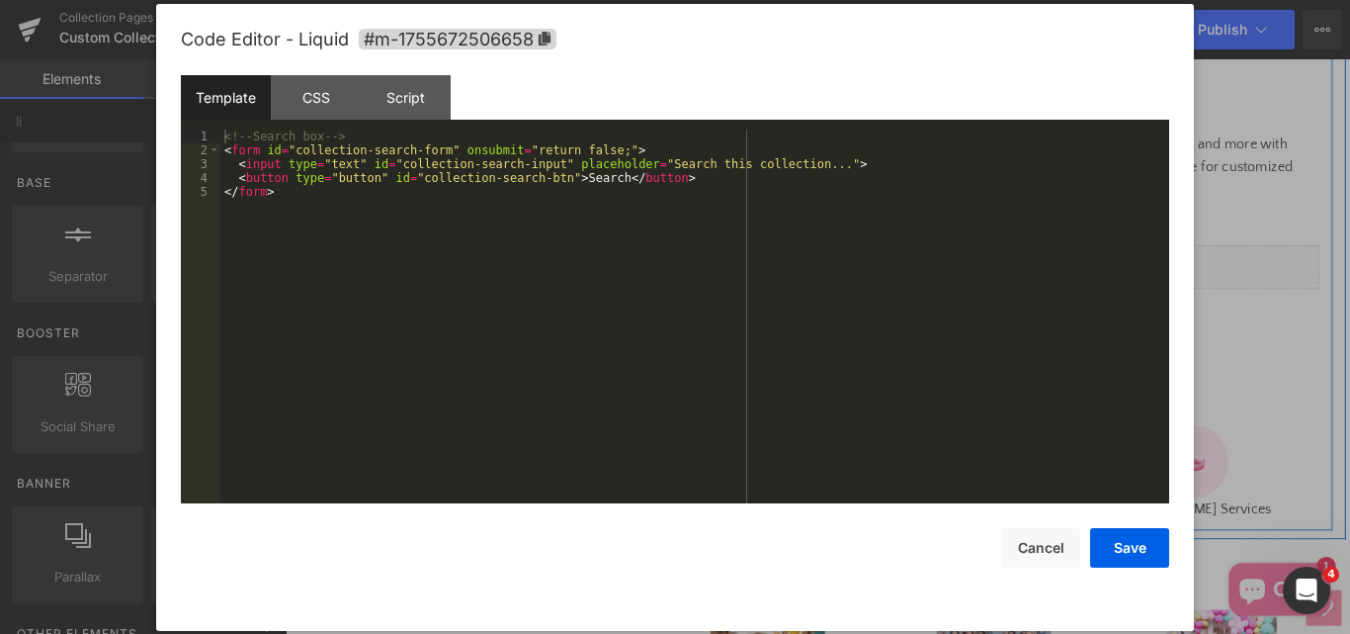
click at [906, 289] on icon at bounding box center [905, 284] width 10 height 10
click at [310, 265] on div "<!-- Search box --> < form id = "collection-search-form" onsubmit = "return fal…" at bounding box center [694, 329] width 949 height 401
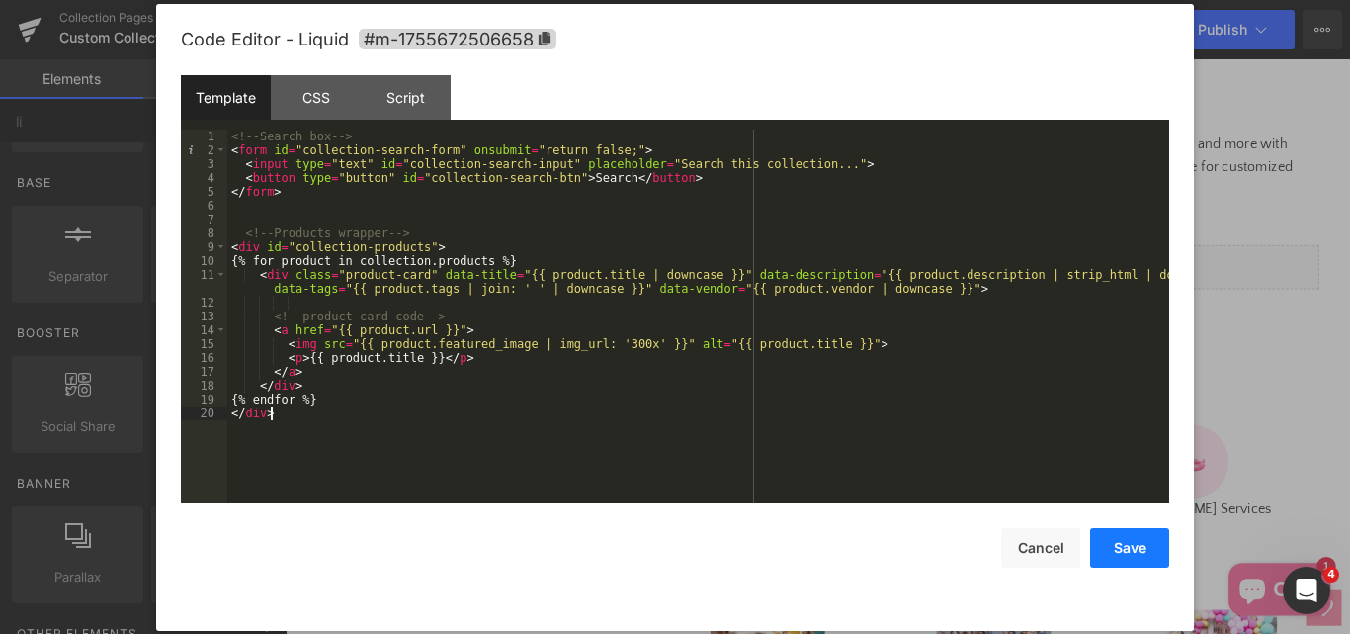
click at [1117, 548] on button "Save" at bounding box center [1129, 548] width 79 height 40
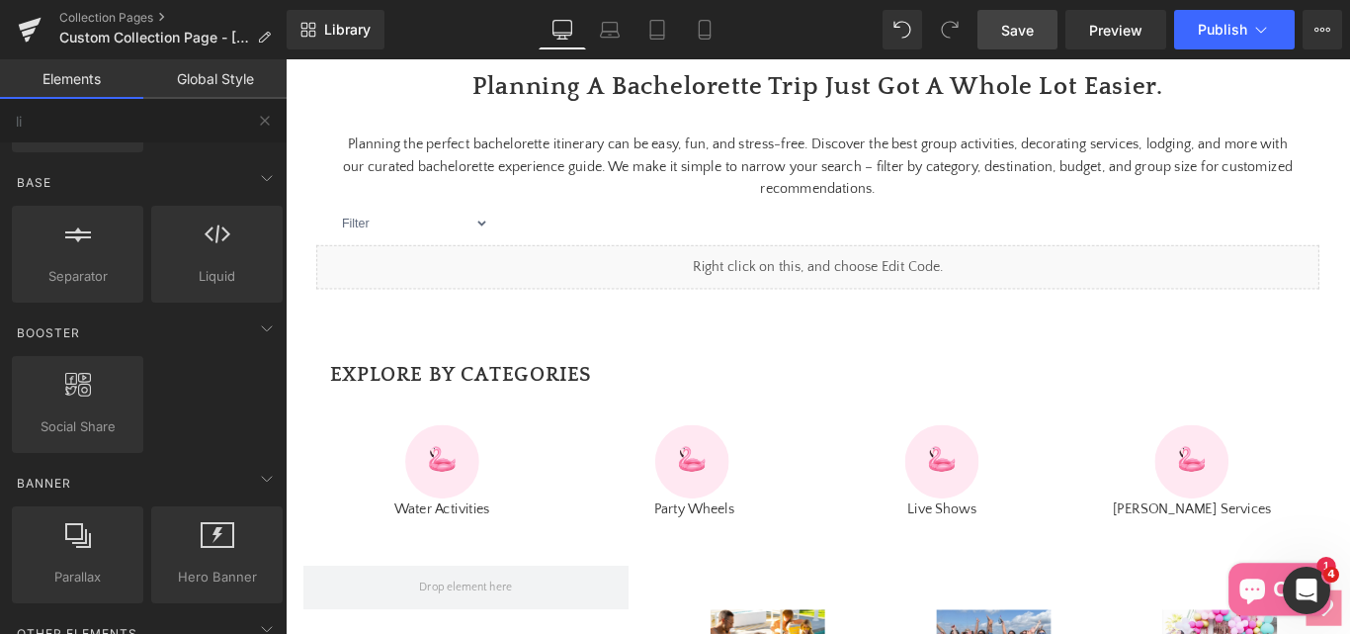
click at [1021, 40] on span "Save" at bounding box center [1017, 30] width 33 height 21
click at [1220, 24] on span "Publish" at bounding box center [1222, 30] width 49 height 16
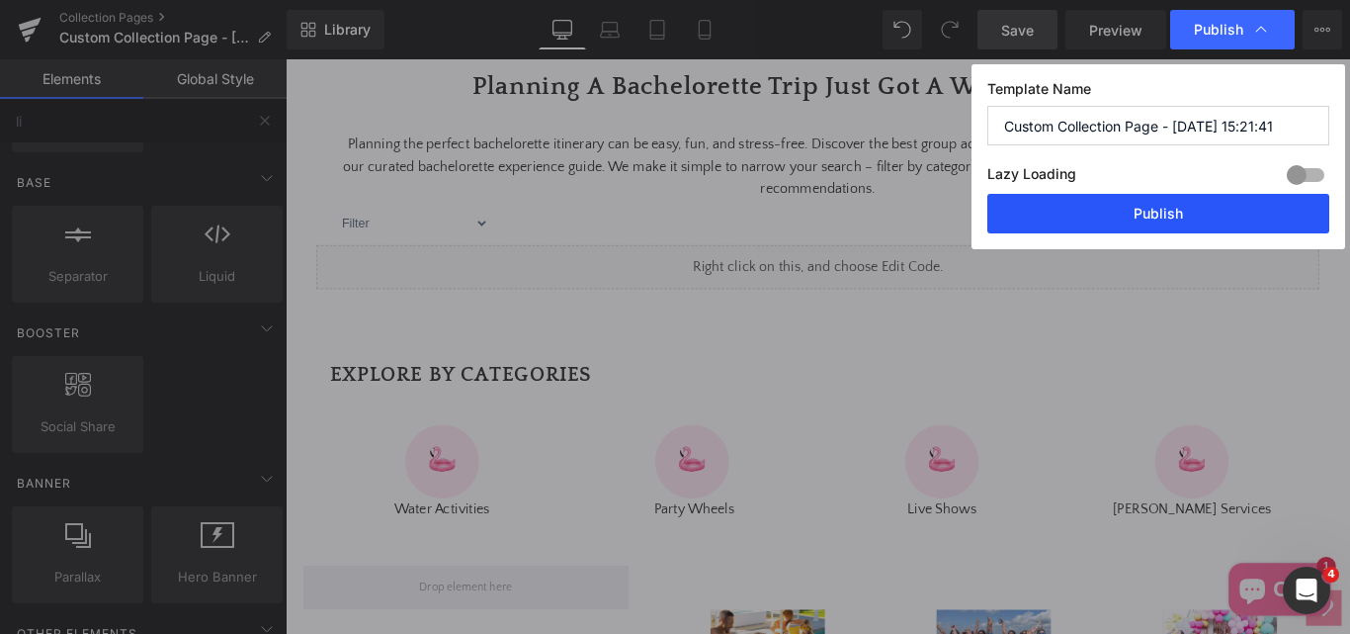
click at [1119, 215] on button "Publish" at bounding box center [1159, 214] width 342 height 40
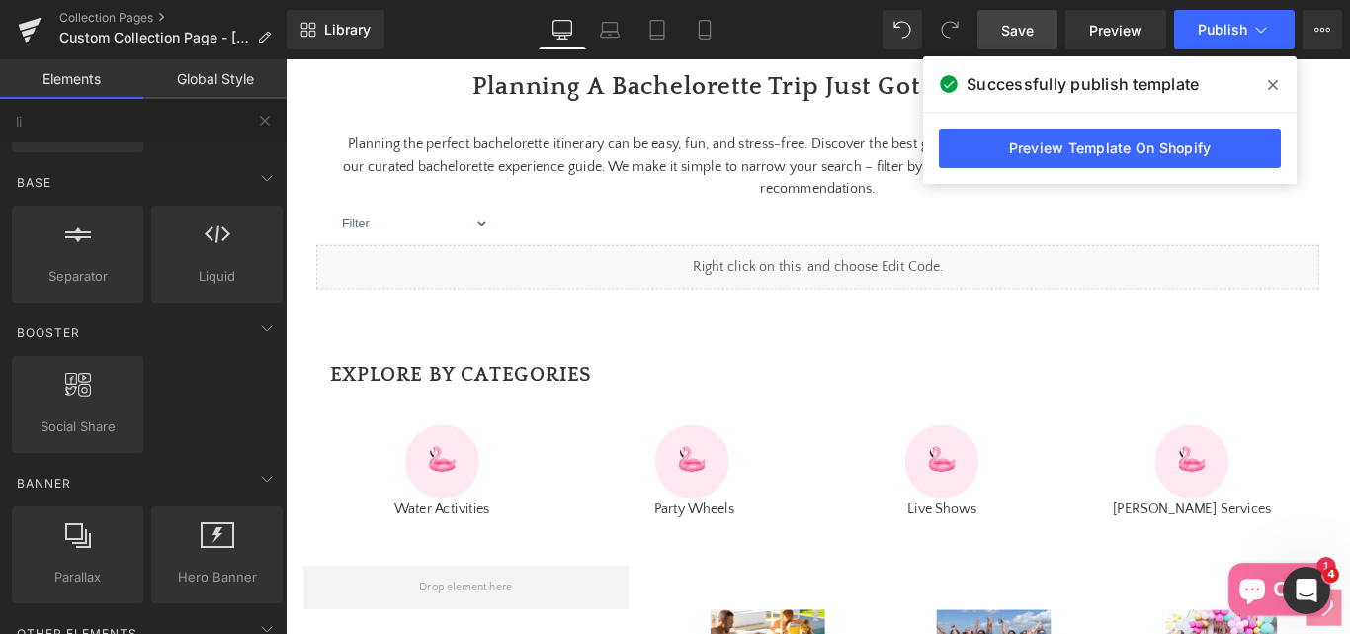
click at [1278, 92] on span at bounding box center [1273, 85] width 32 height 32
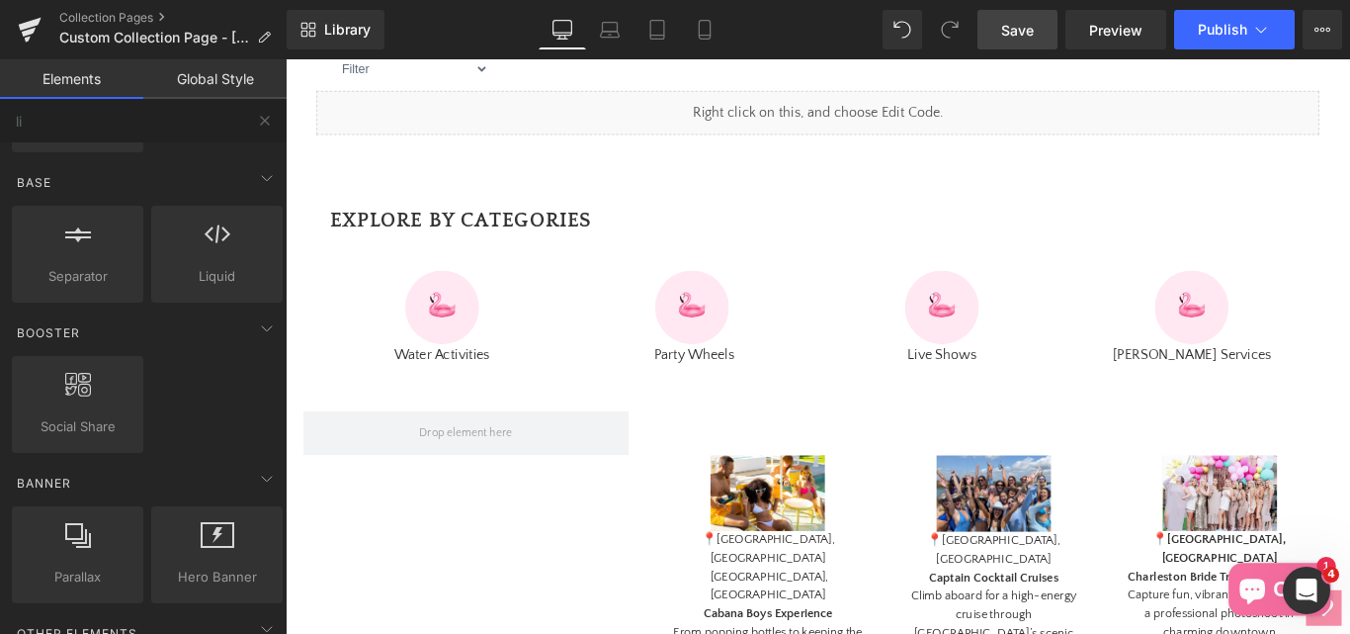
scroll to position [1483, 0]
